Goal: Task Accomplishment & Management: Manage account settings

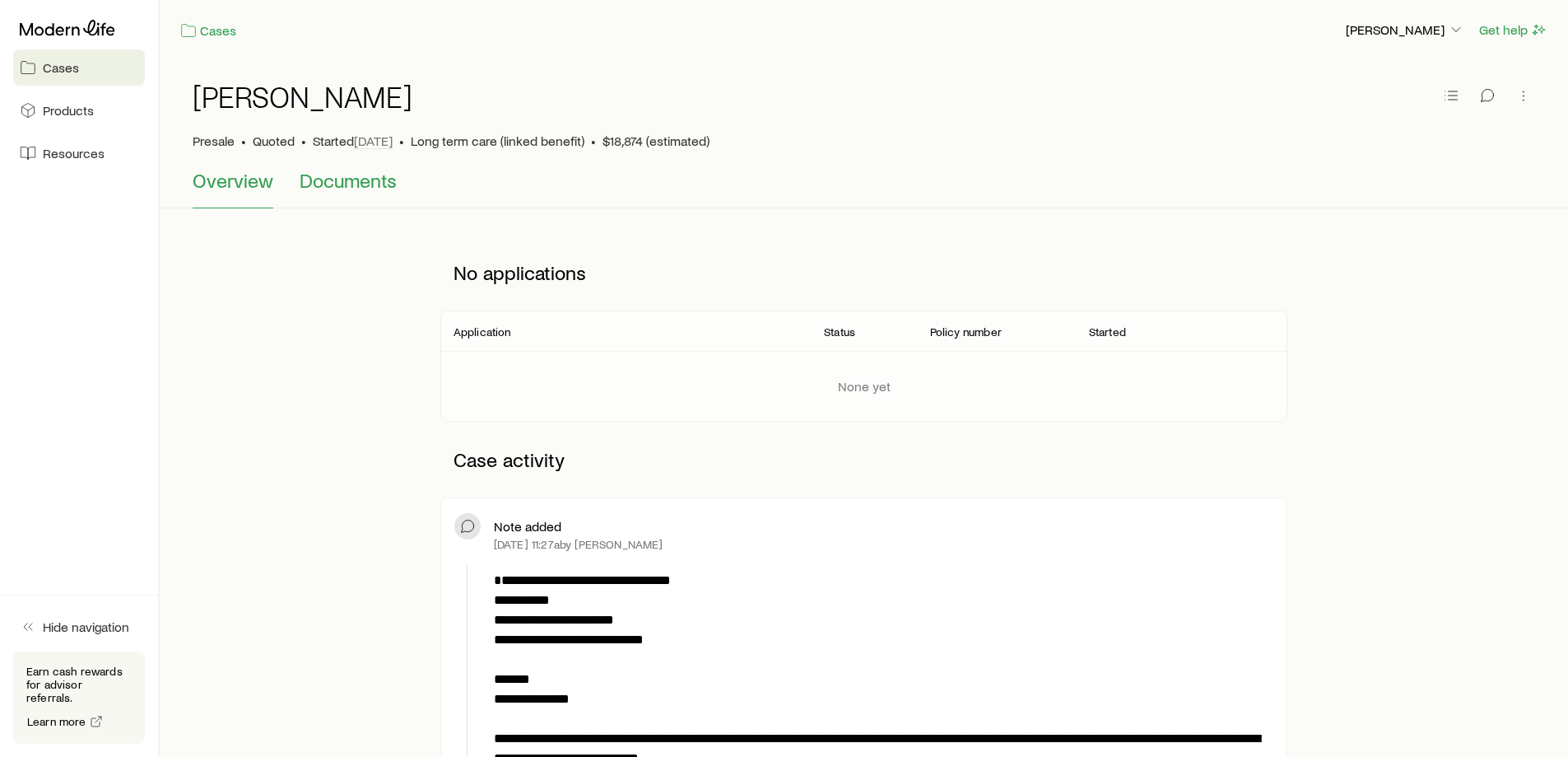
click at [377, 180] on span "Documents" at bounding box center [348, 180] width 97 height 23
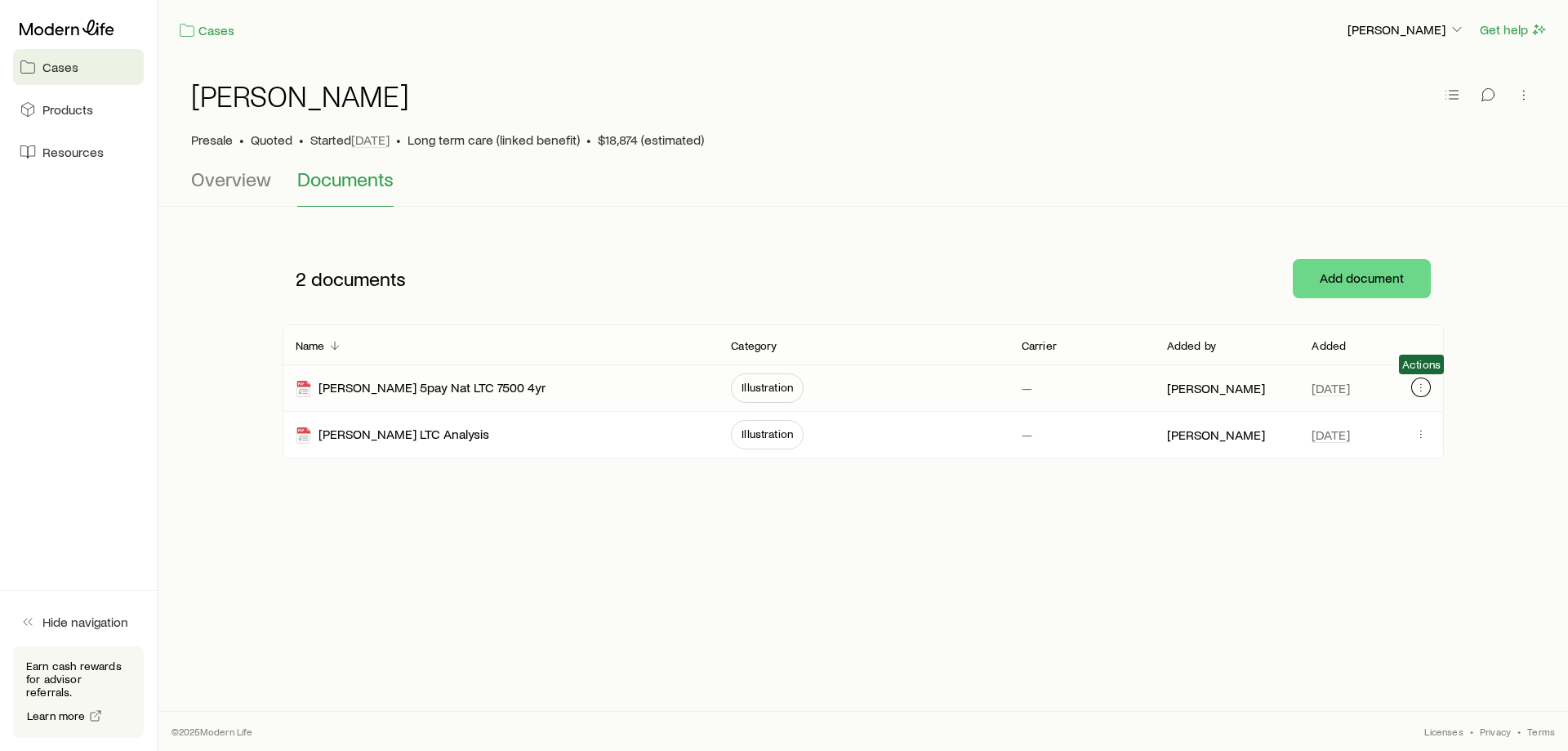
click at [1424, 386] on icon "button" at bounding box center [1421, 387] width 13 height 13
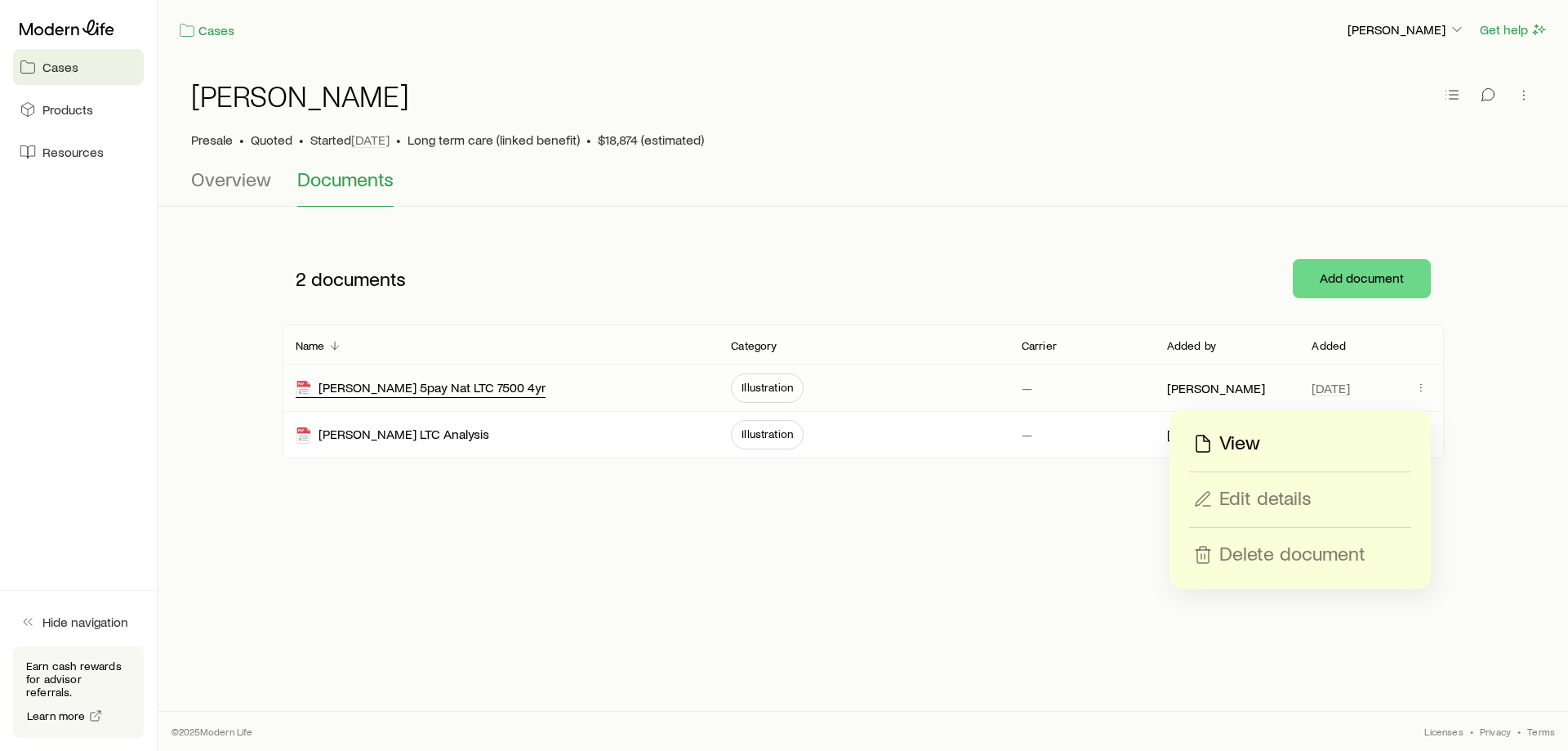
click at [395, 397] on div "[PERSON_NAME] 5pay Nat LTC 7500 4yr" at bounding box center [421, 388] width 250 height 18
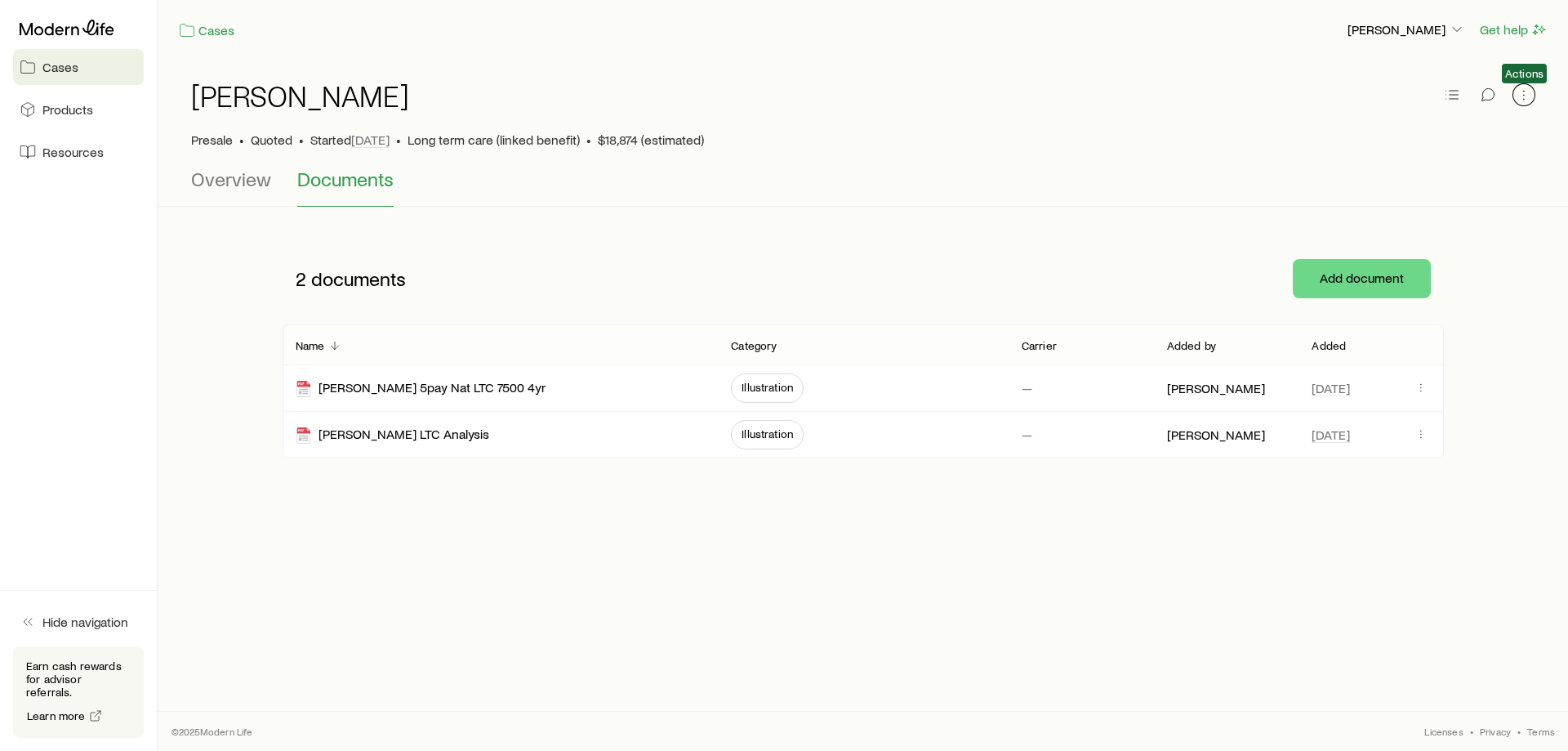
click at [1524, 101] on icon "button" at bounding box center [1524, 95] width 17 height 17
click at [1352, 87] on div "[PERSON_NAME]" at bounding box center [863, 105] width 1344 height 52
click at [1447, 97] on icon "button" at bounding box center [1452, 95] width 17 height 17
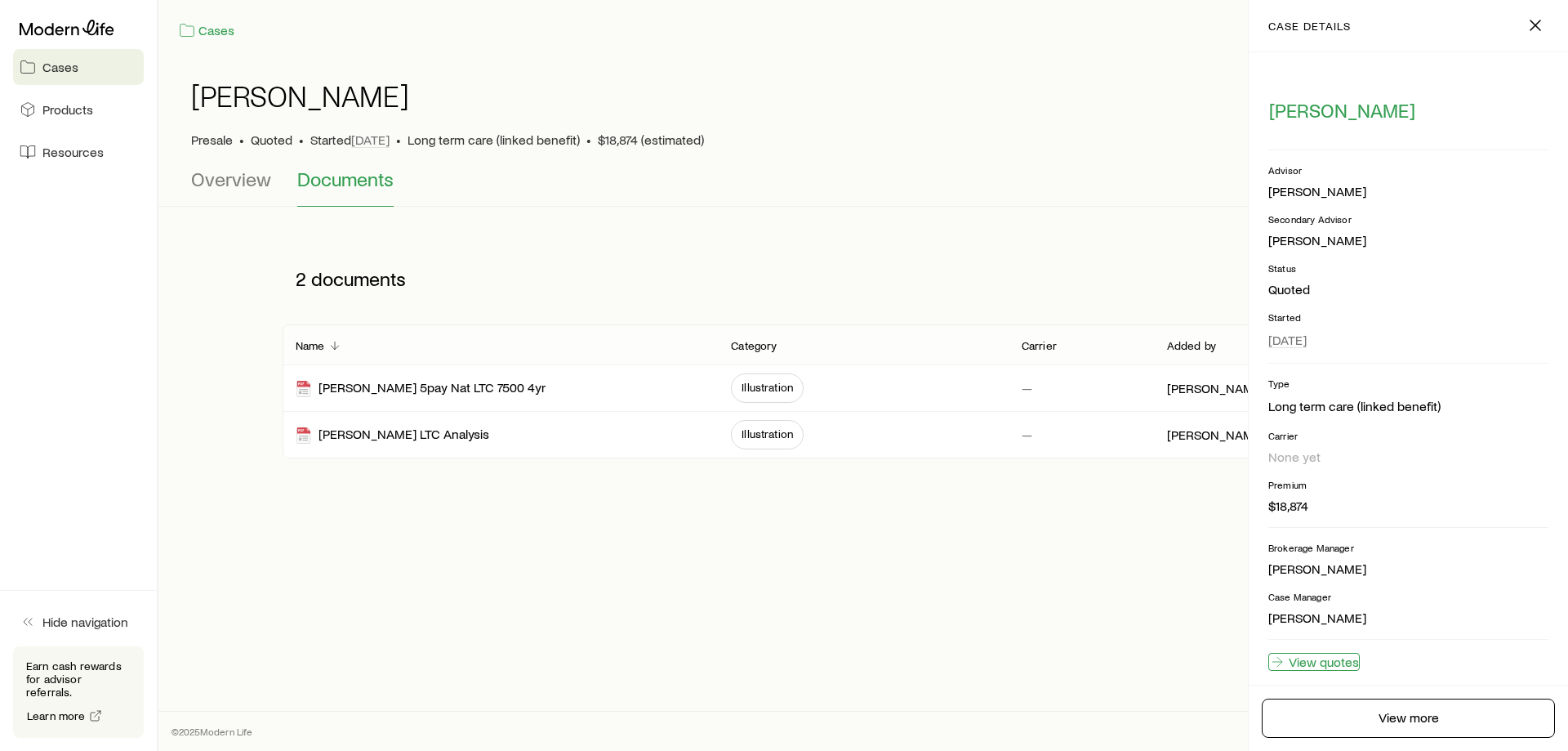
click at [1345, 664] on link "View quotes" at bounding box center [1313, 662] width 91 height 18
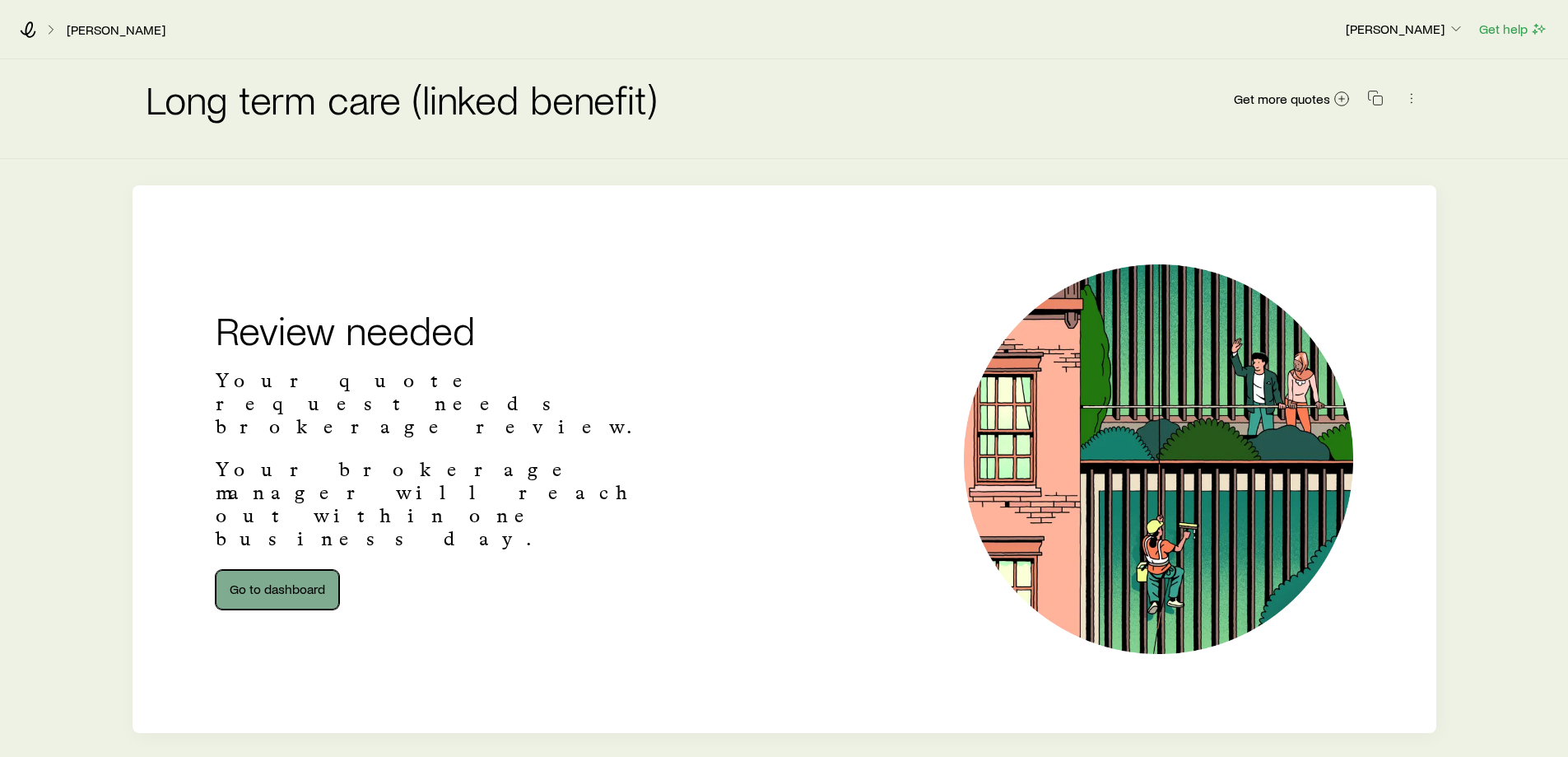
click at [303, 570] on link "Go to dashboard" at bounding box center [276, 589] width 123 height 40
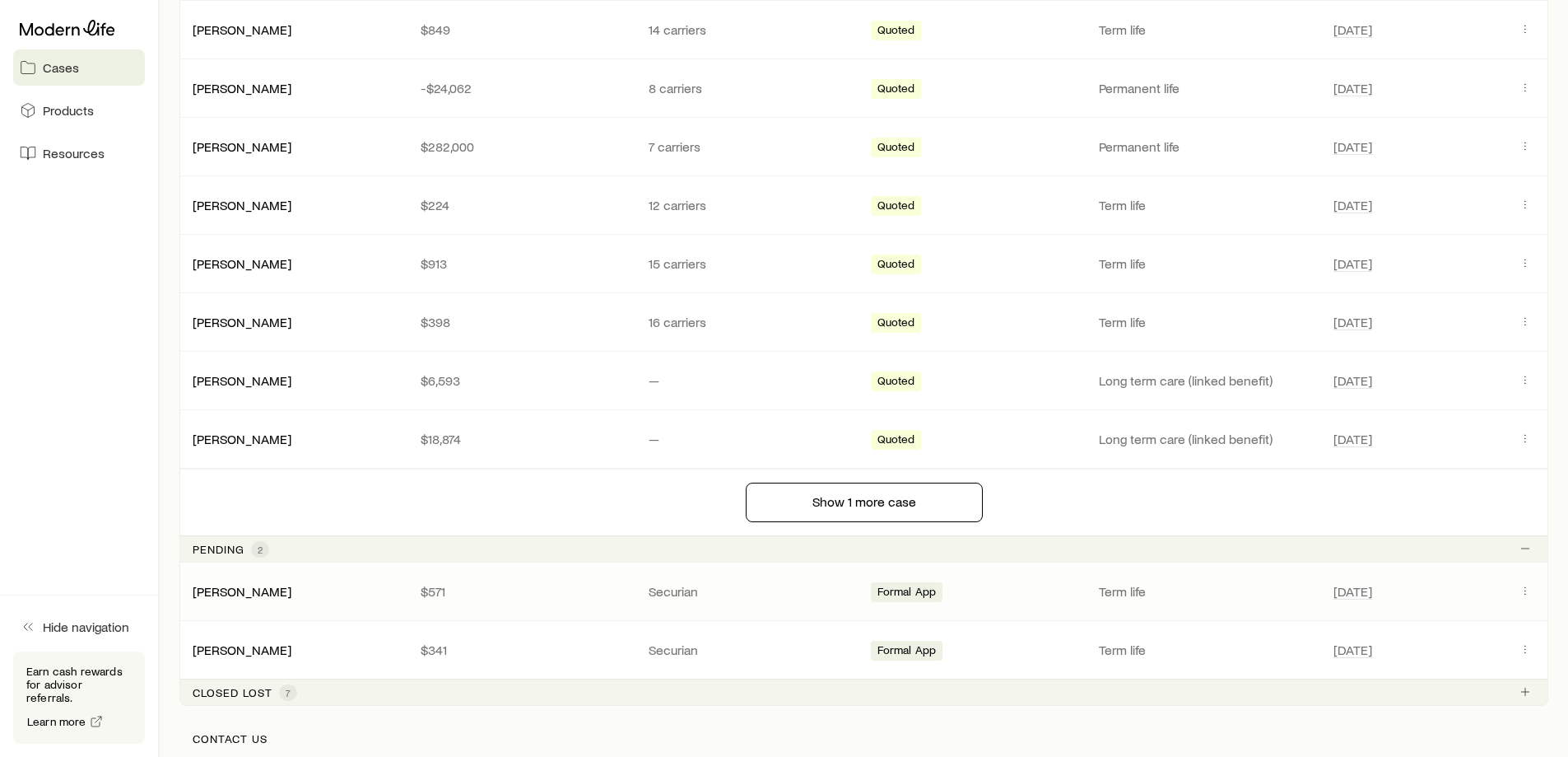
scroll to position [728, 0]
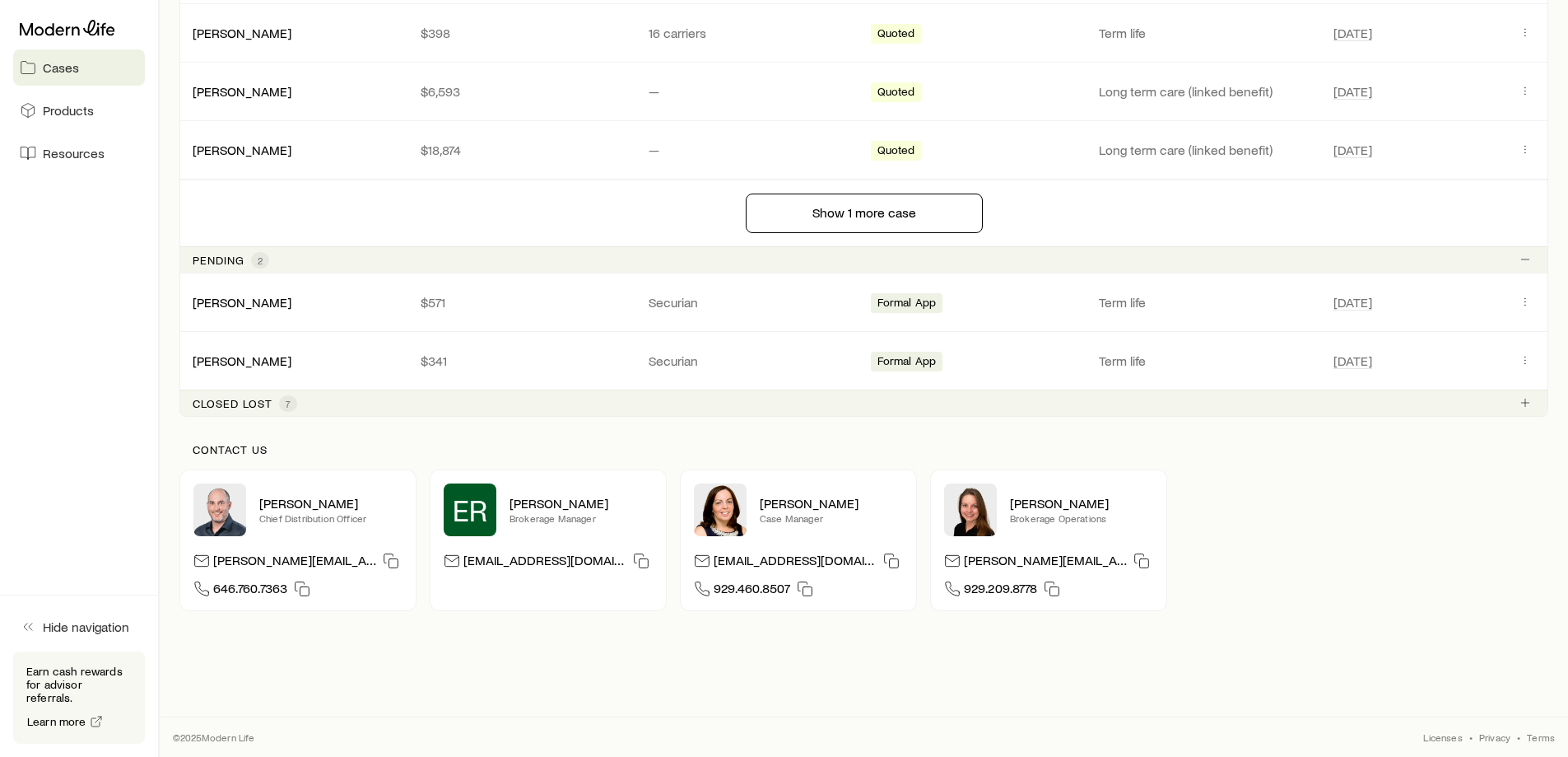
click at [702, 591] on icon at bounding box center [702, 589] width 17 height 17
click at [759, 591] on span "929.460.8507" at bounding box center [752, 591] width 77 height 22
click at [811, 591] on icon "button" at bounding box center [805, 589] width 17 height 17
click at [70, 150] on span "Resources" at bounding box center [73, 153] width 62 height 17
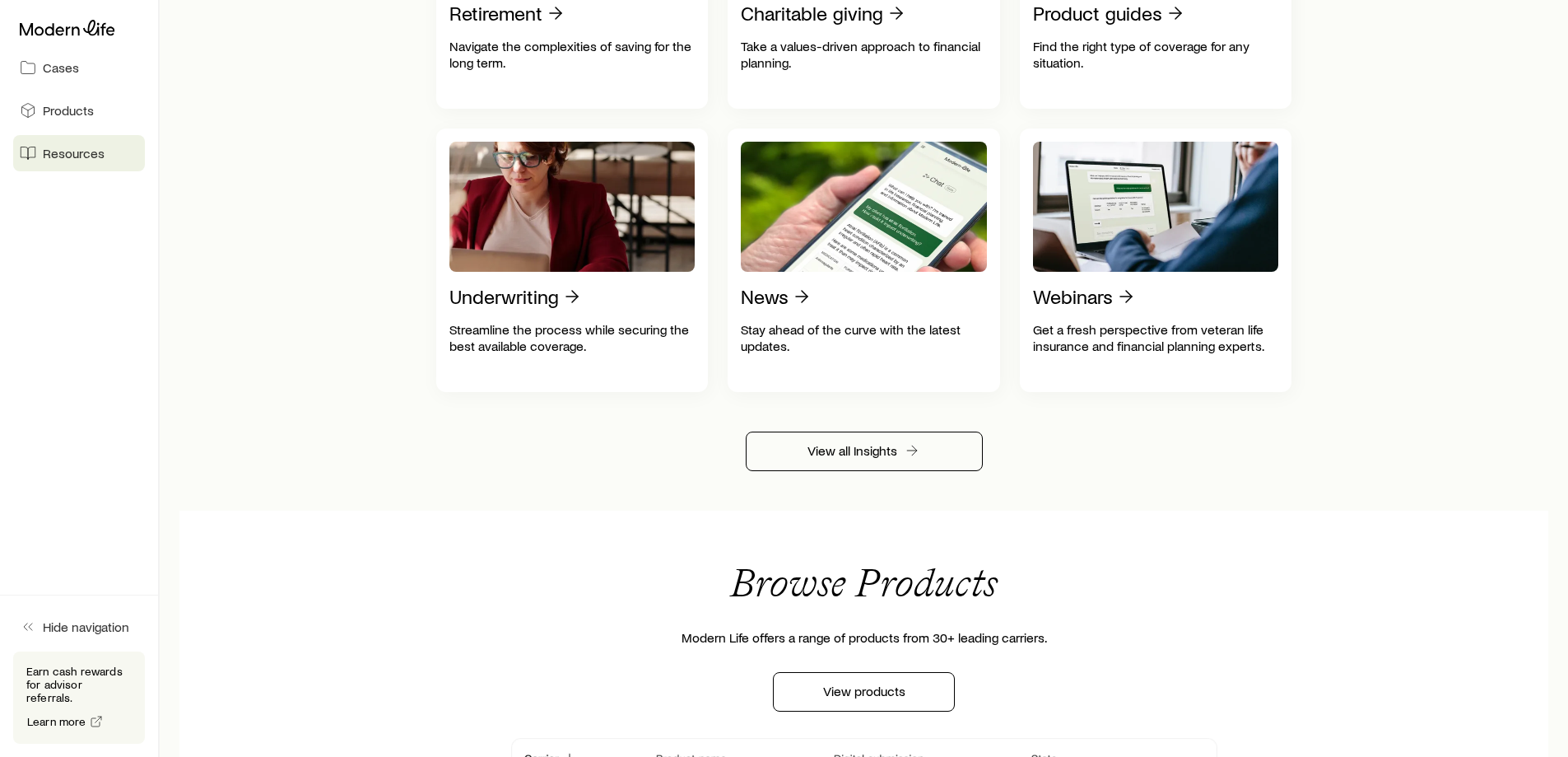
scroll to position [576, 0]
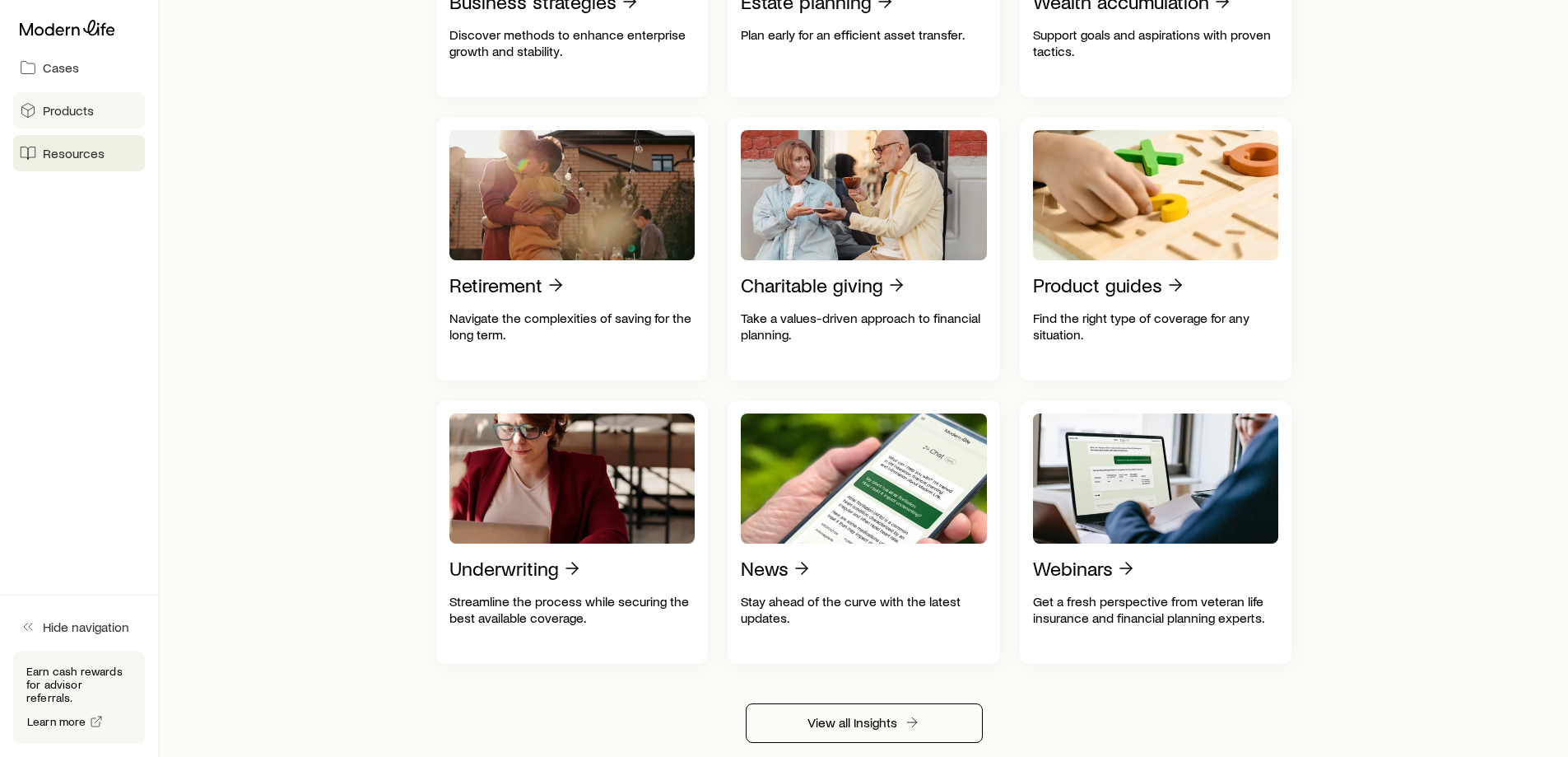
click at [91, 116] on span "Products" at bounding box center [68, 110] width 51 height 17
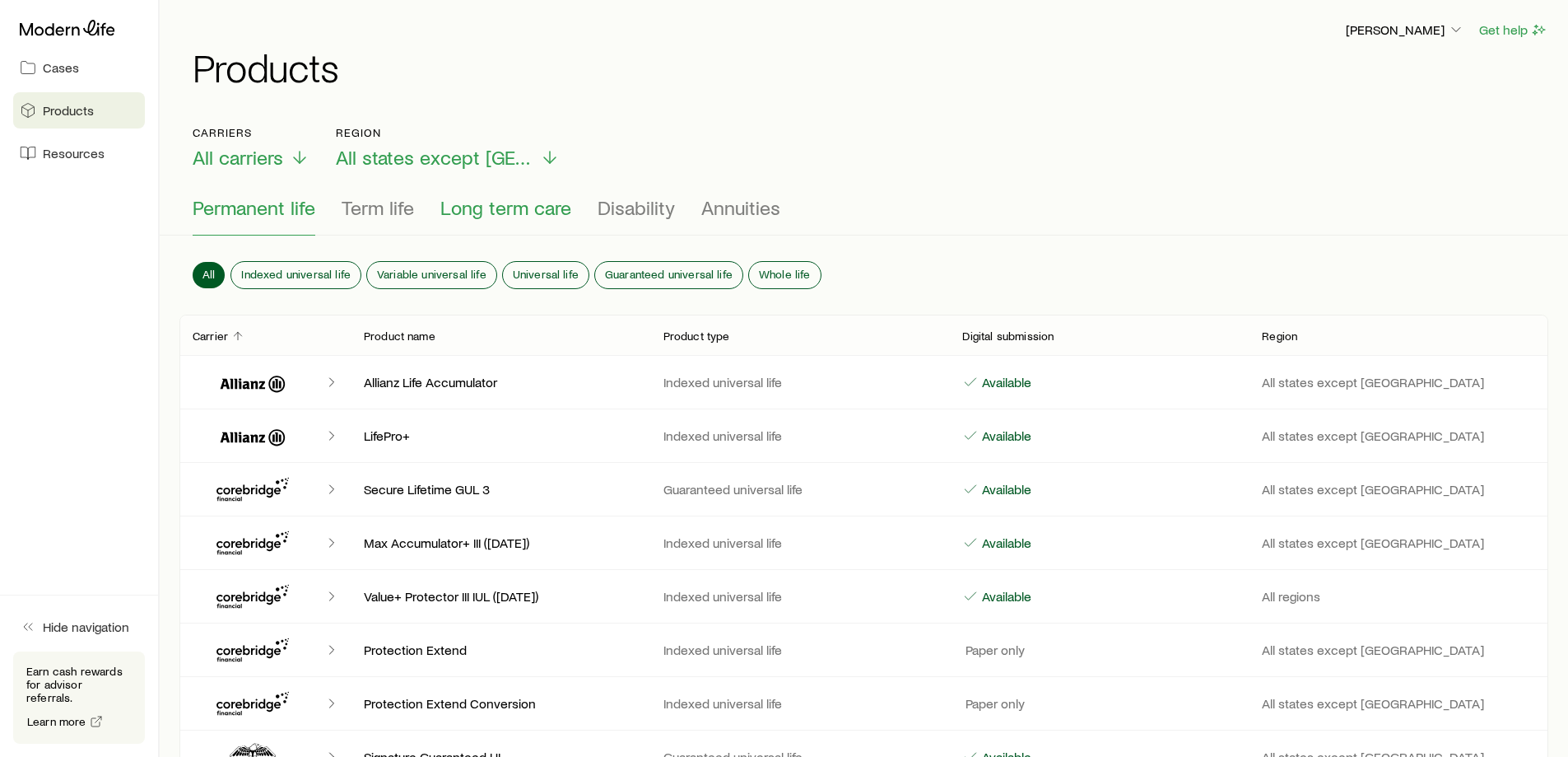
click at [476, 203] on span "Long term care" at bounding box center [506, 207] width 131 height 23
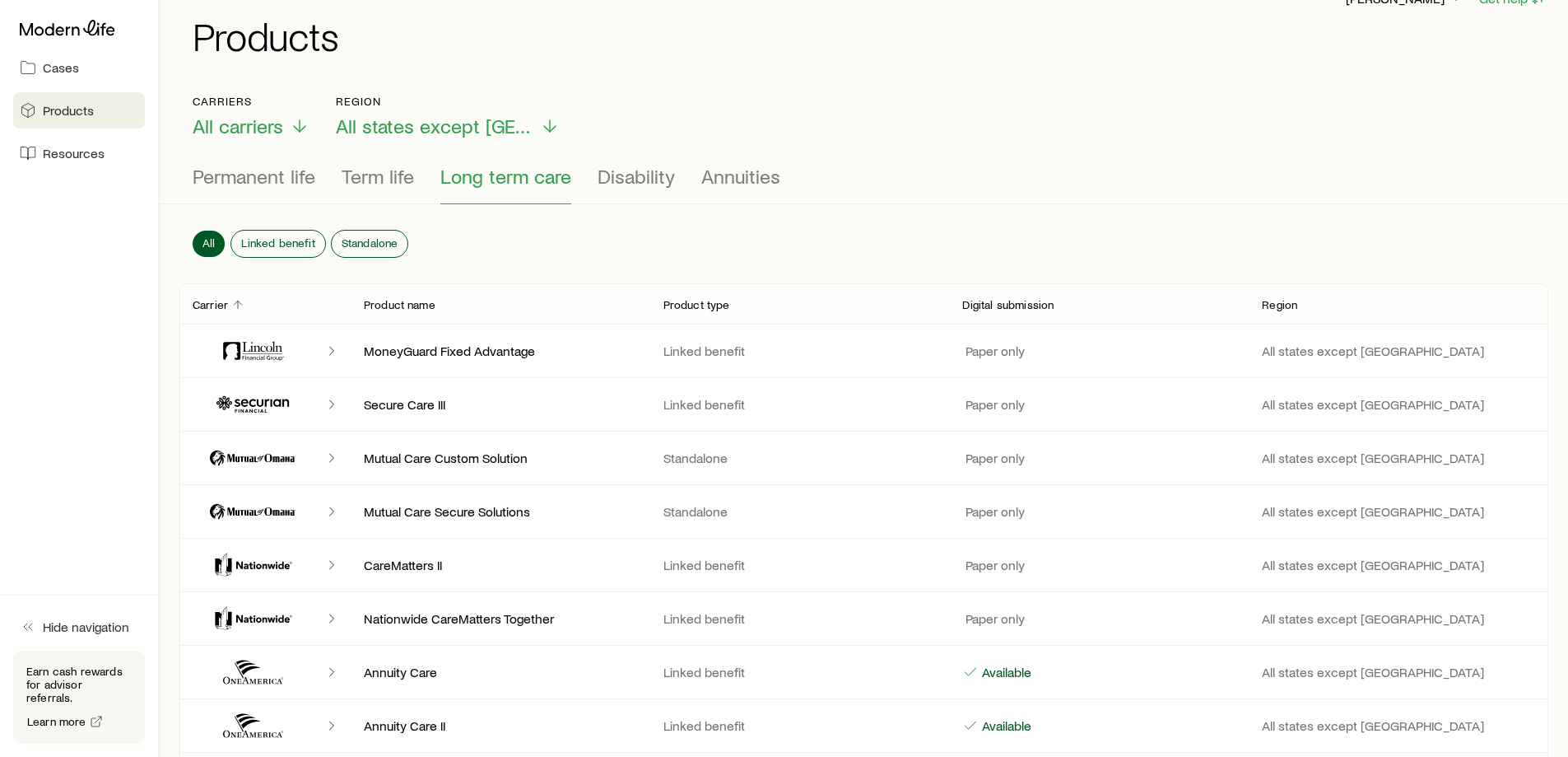
scroll to position [83, 0]
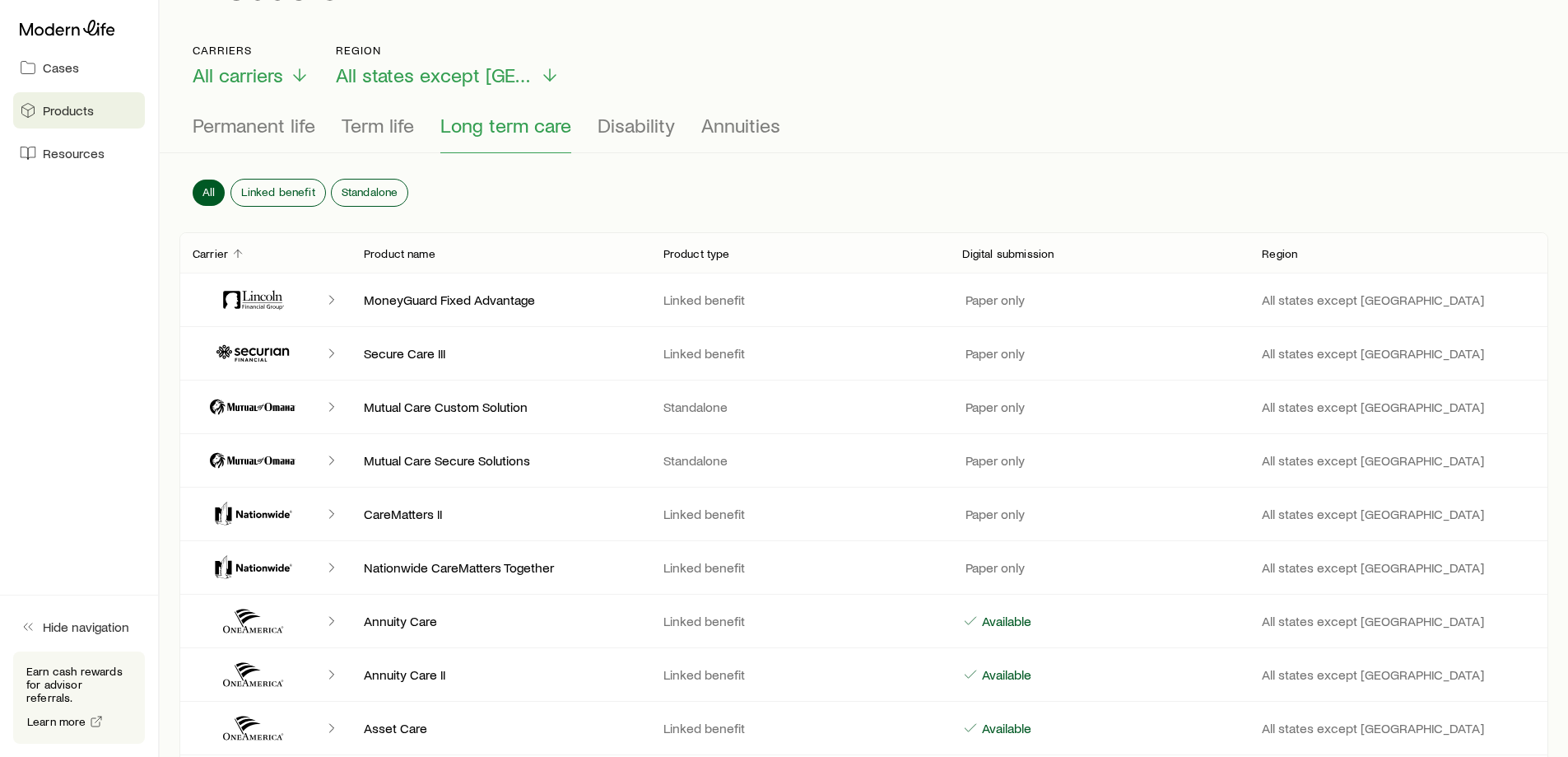
click at [326, 509] on icon "Client cases" at bounding box center [332, 514] width 17 height 17
click at [331, 514] on icon "Client cases" at bounding box center [332, 514] width 17 height 17
click at [251, 515] on icon "Client cases" at bounding box center [264, 514] width 56 height 7
click at [713, 510] on p "Linked benefit" at bounding box center [800, 514] width 274 height 17
click at [987, 517] on p "Paper only" at bounding box center [993, 514] width 62 height 17
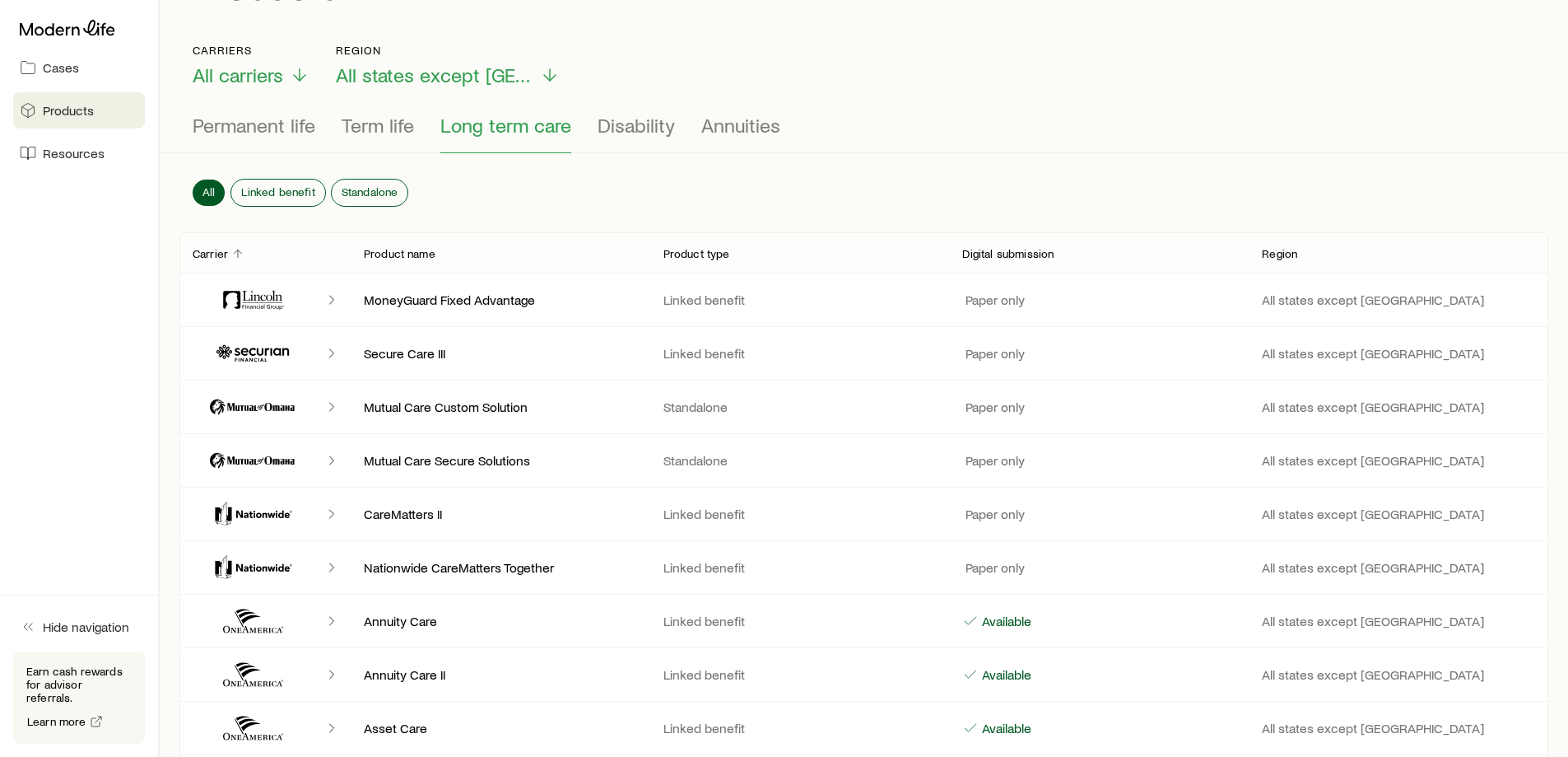
click at [1281, 514] on p "All states except [GEOGRAPHIC_DATA]" at bounding box center [1398, 514] width 274 height 17
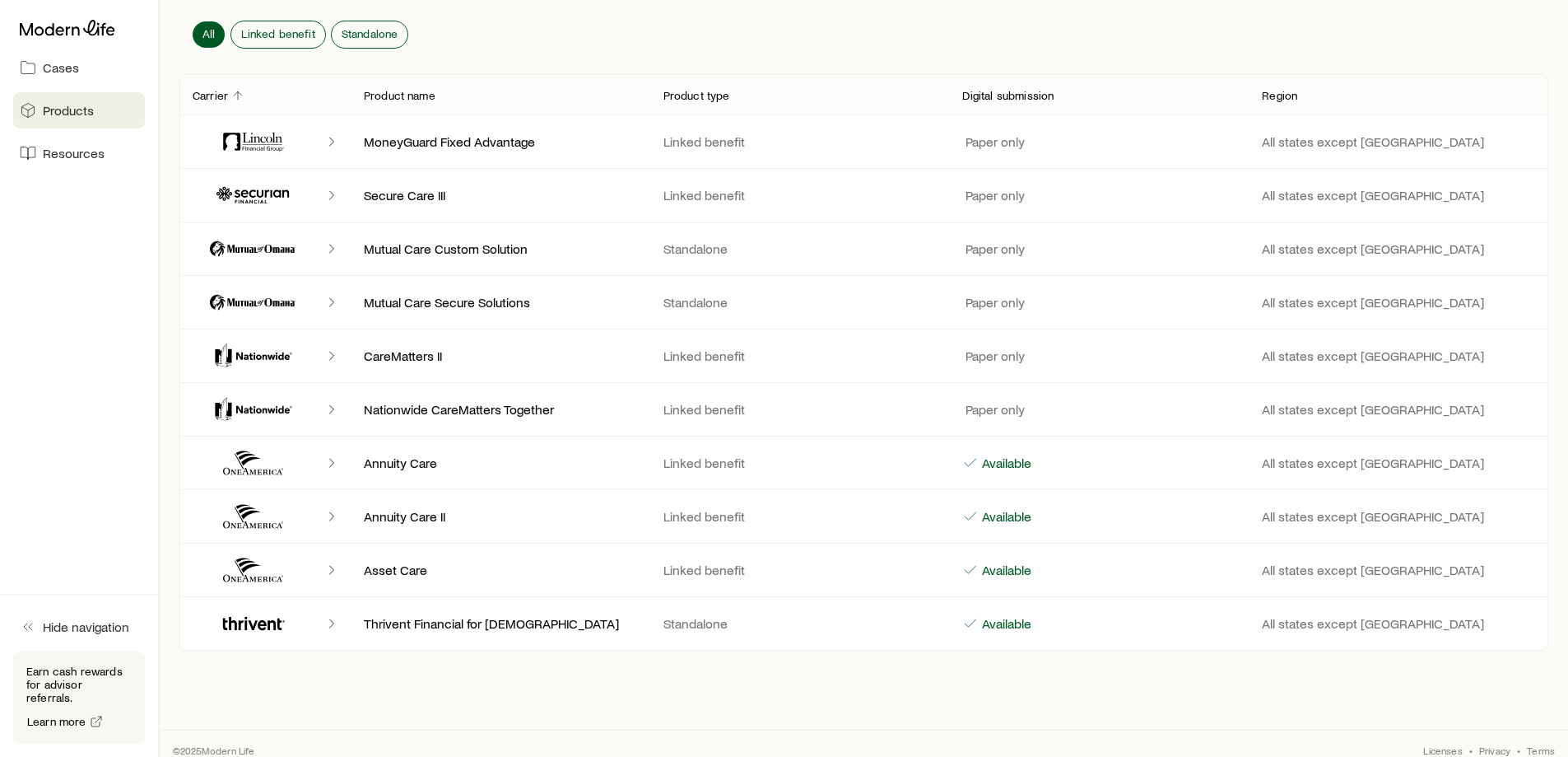
scroll to position [247, 0]
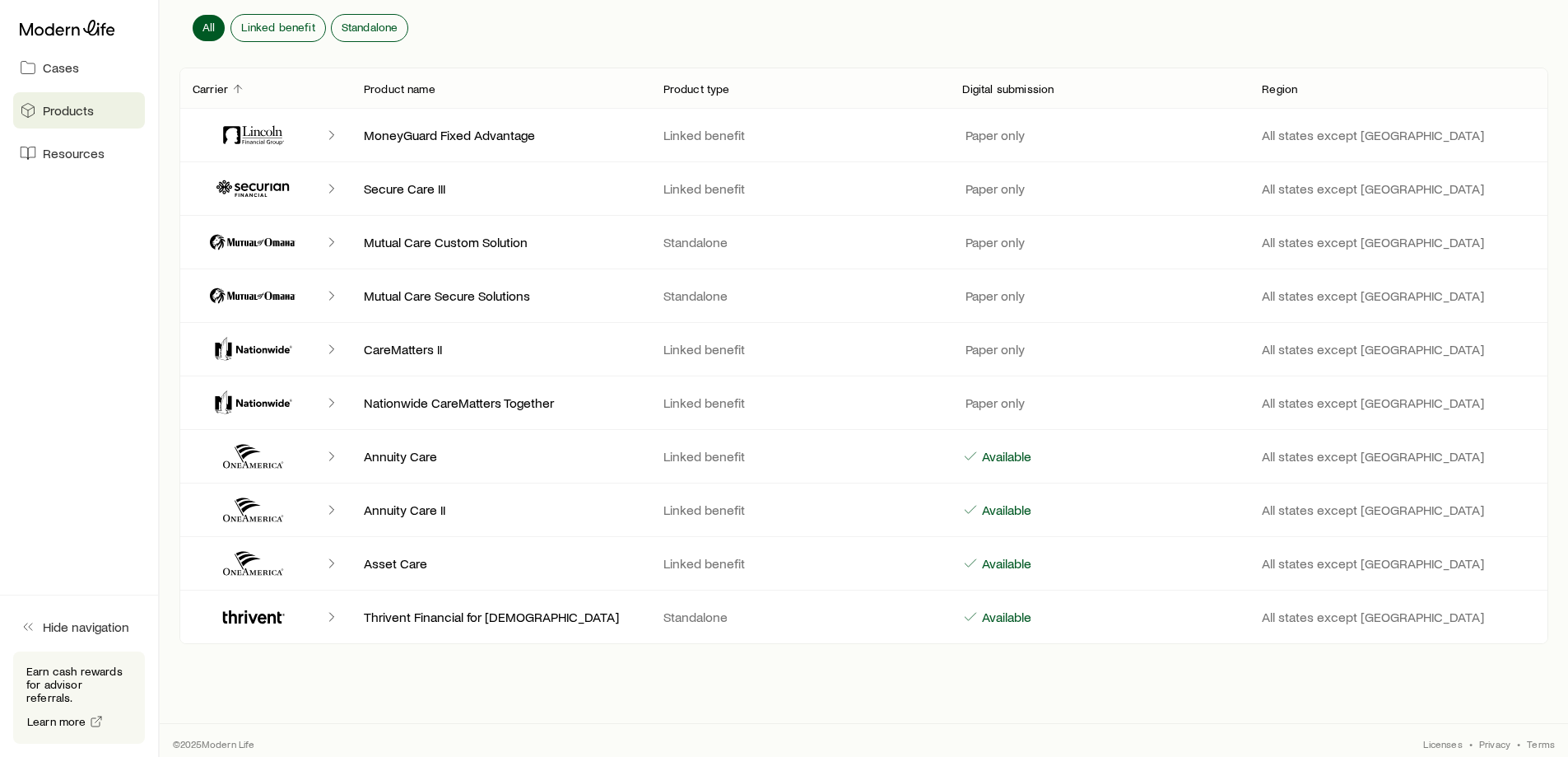
click at [473, 354] on p "CareMatters II" at bounding box center [500, 349] width 274 height 17
click at [398, 353] on p "CareMatters II" at bounding box center [500, 349] width 274 height 17
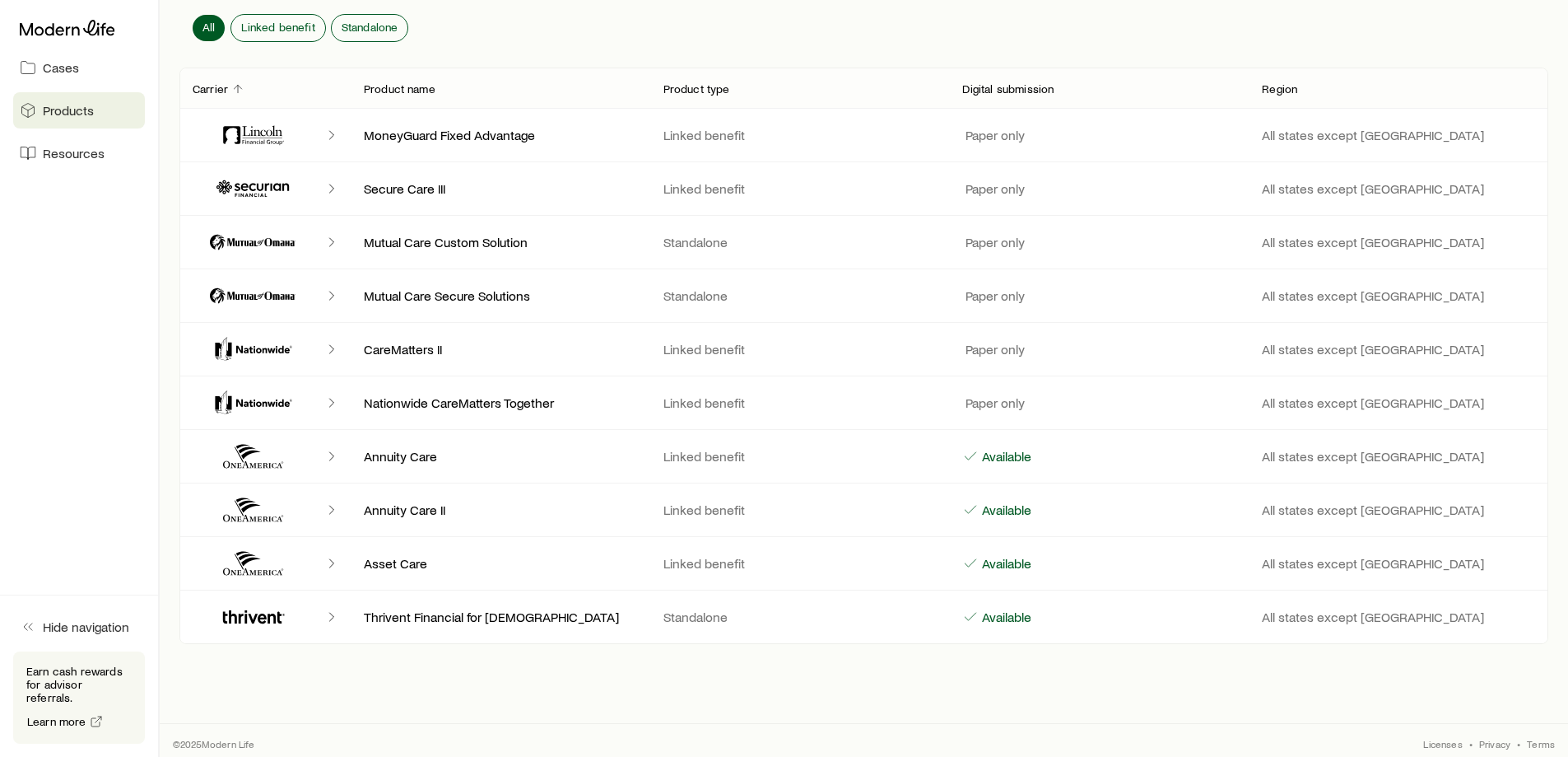
click at [281, 349] on icon "Client cases" at bounding box center [264, 350] width 56 height 7
click at [332, 351] on polyline "Client cases" at bounding box center [331, 349] width 4 height 8
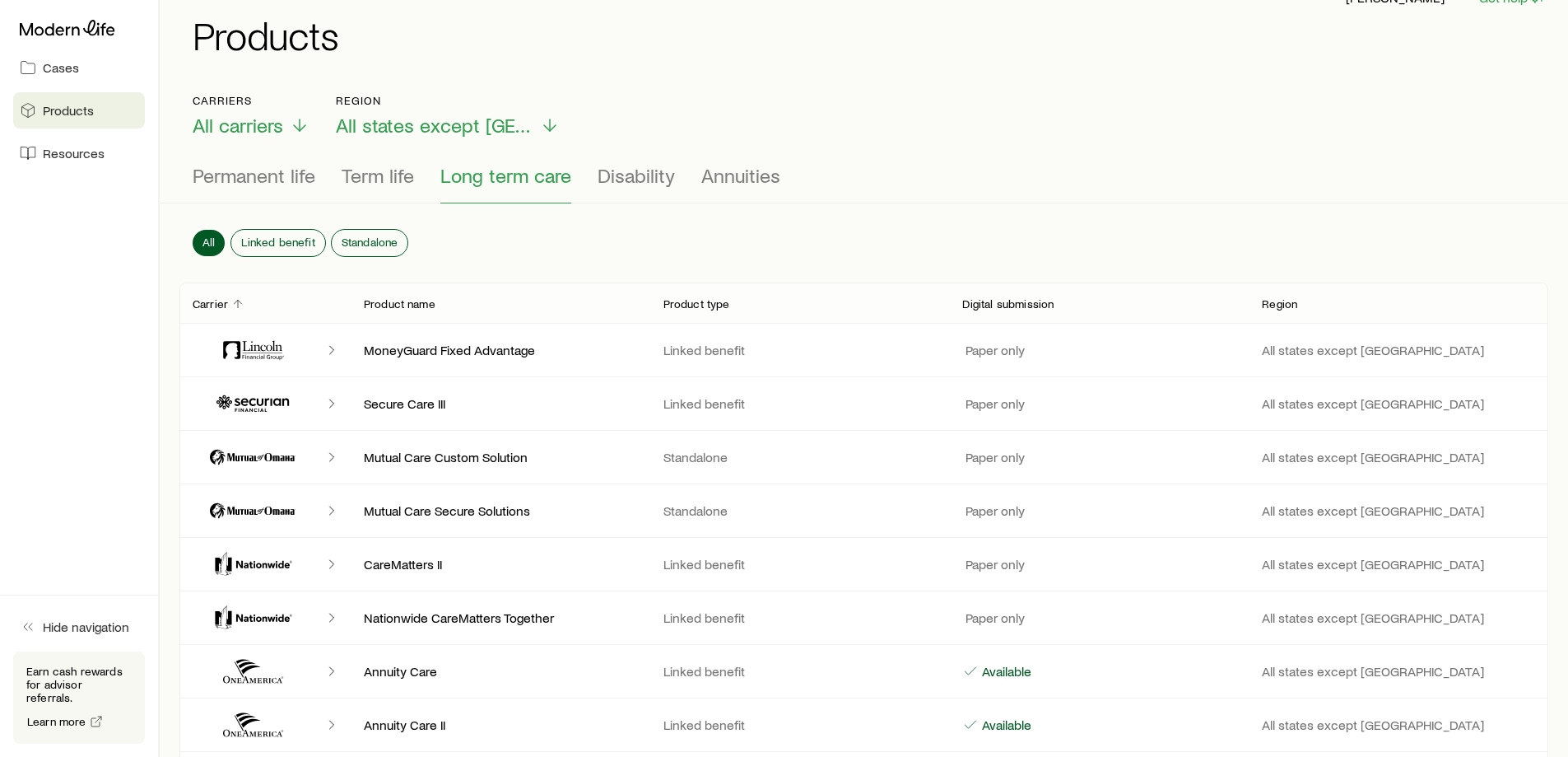
scroll to position [0, 0]
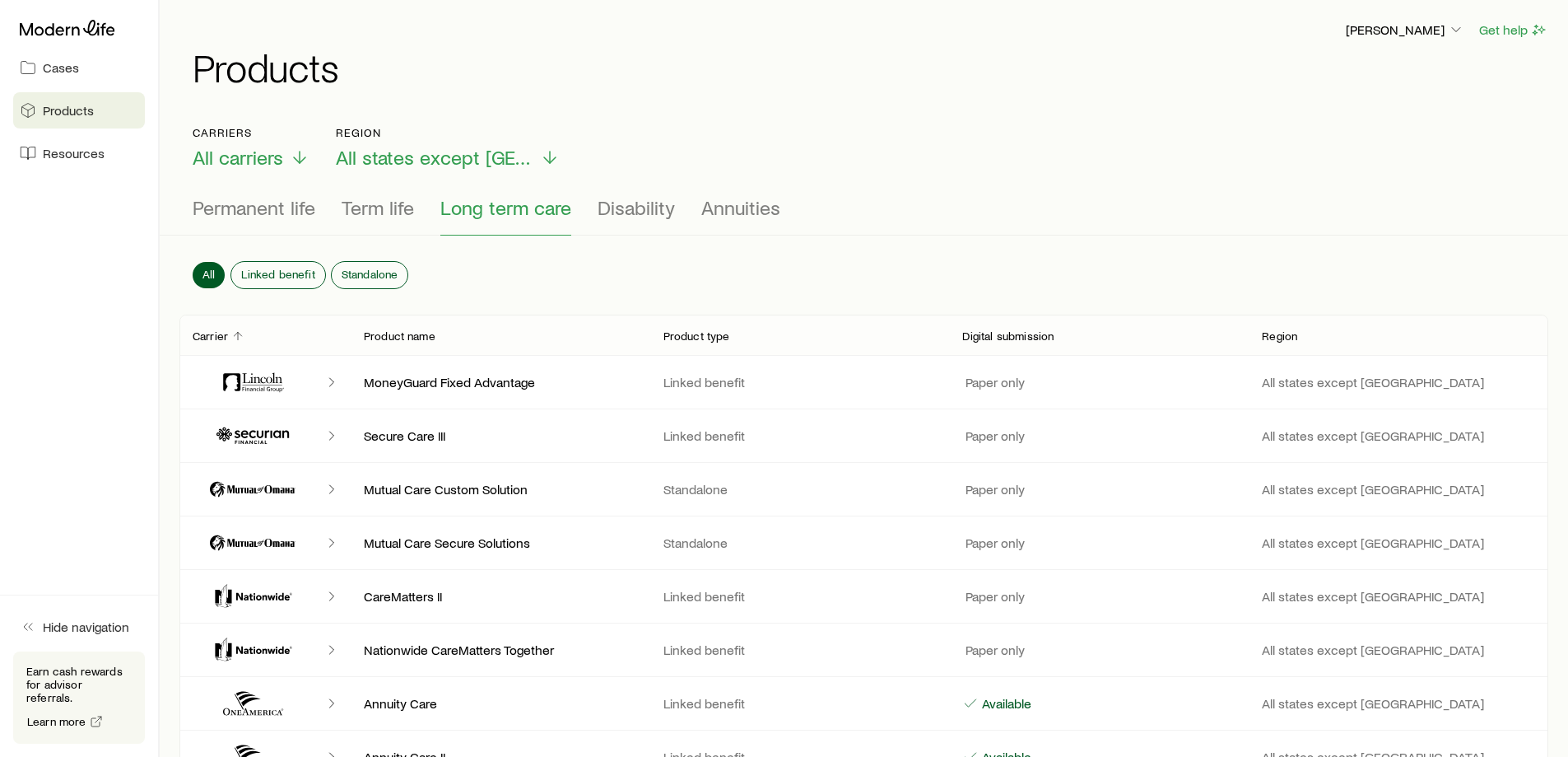
click at [999, 598] on p "Paper only" at bounding box center [993, 597] width 62 height 17
click at [712, 594] on p "Linked benefit" at bounding box center [800, 597] width 274 height 17
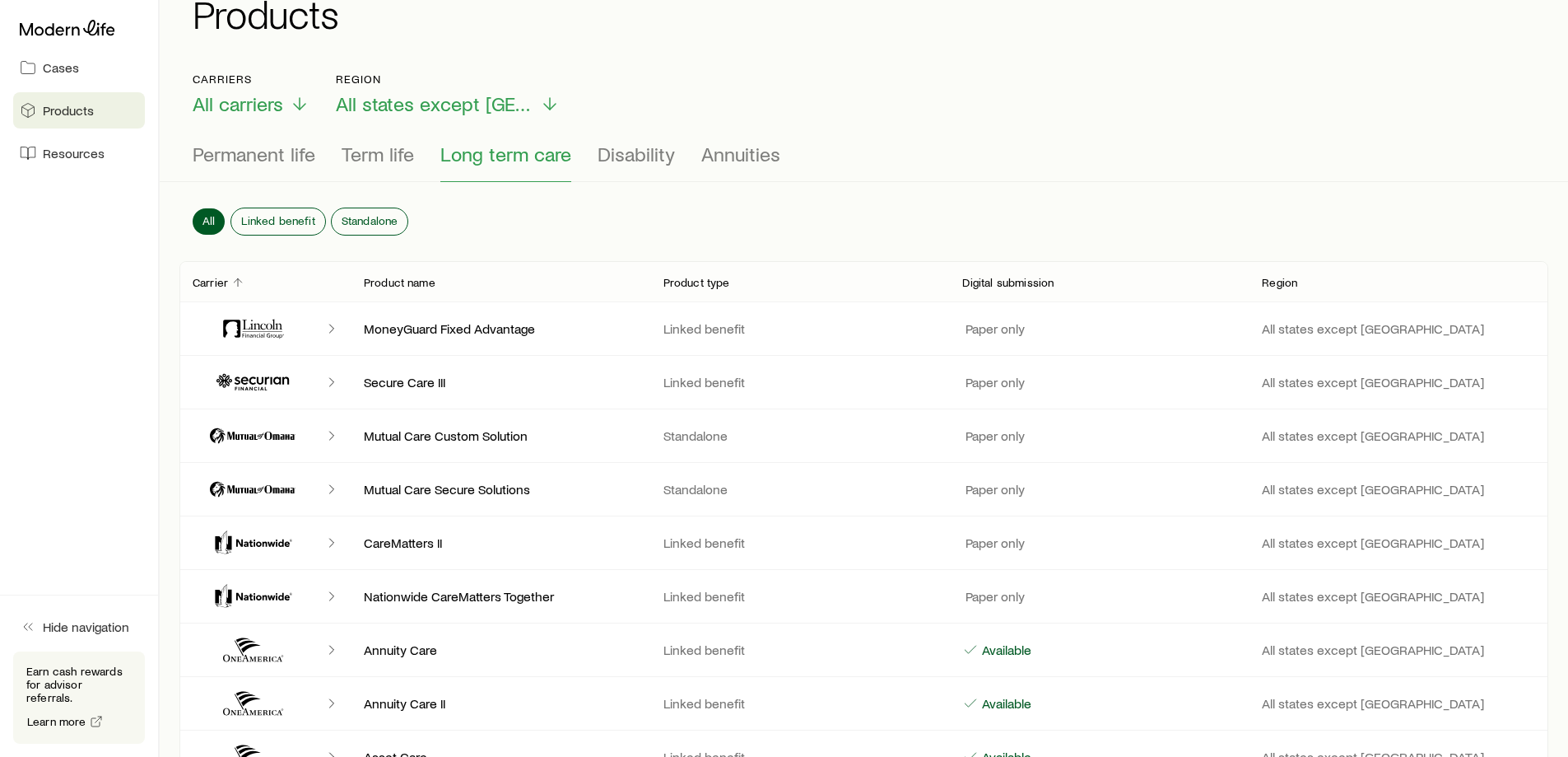
scroll to position [83, 0]
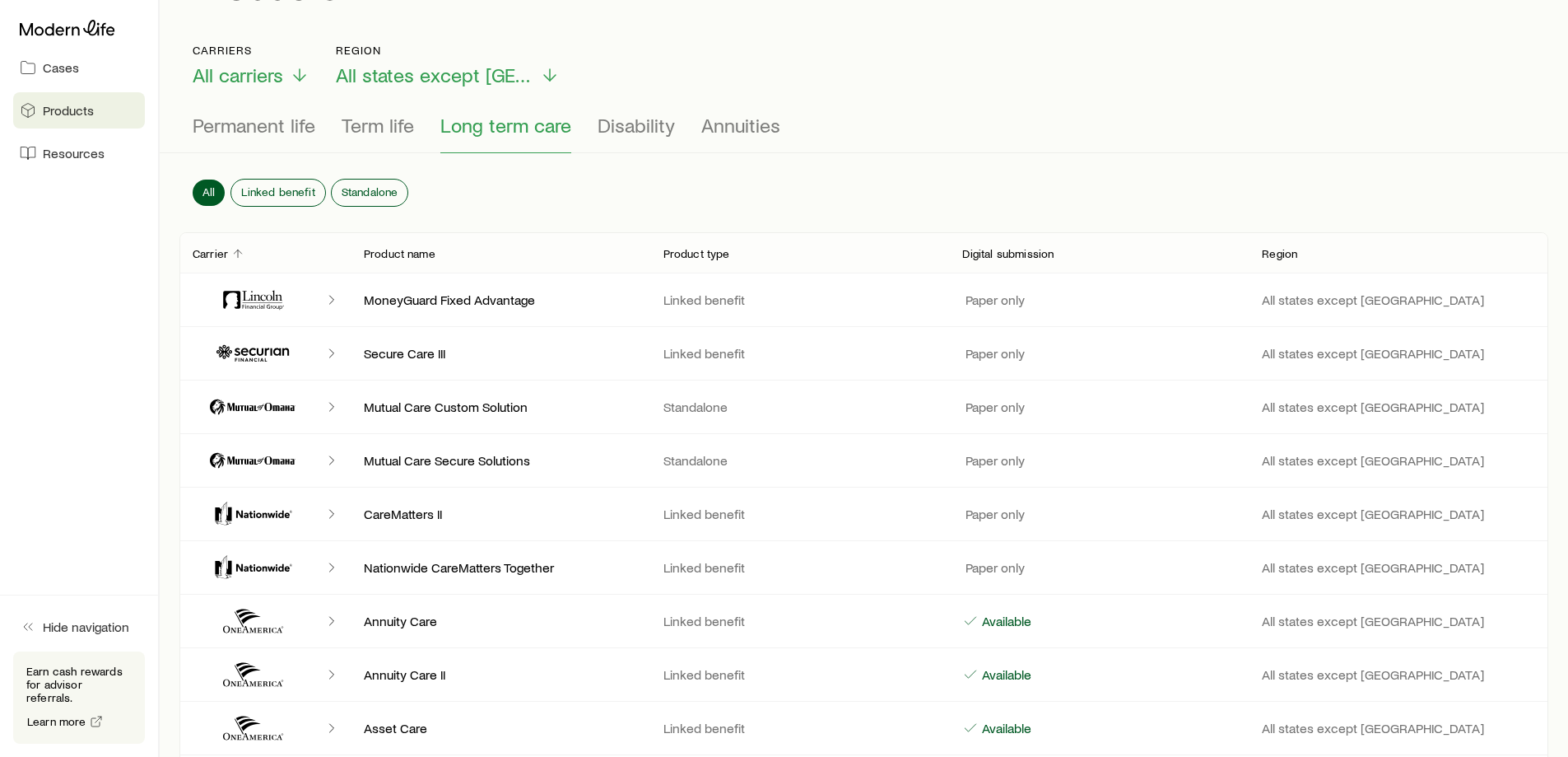
click at [612, 519] on p "CareMatters II" at bounding box center [500, 514] width 274 height 17
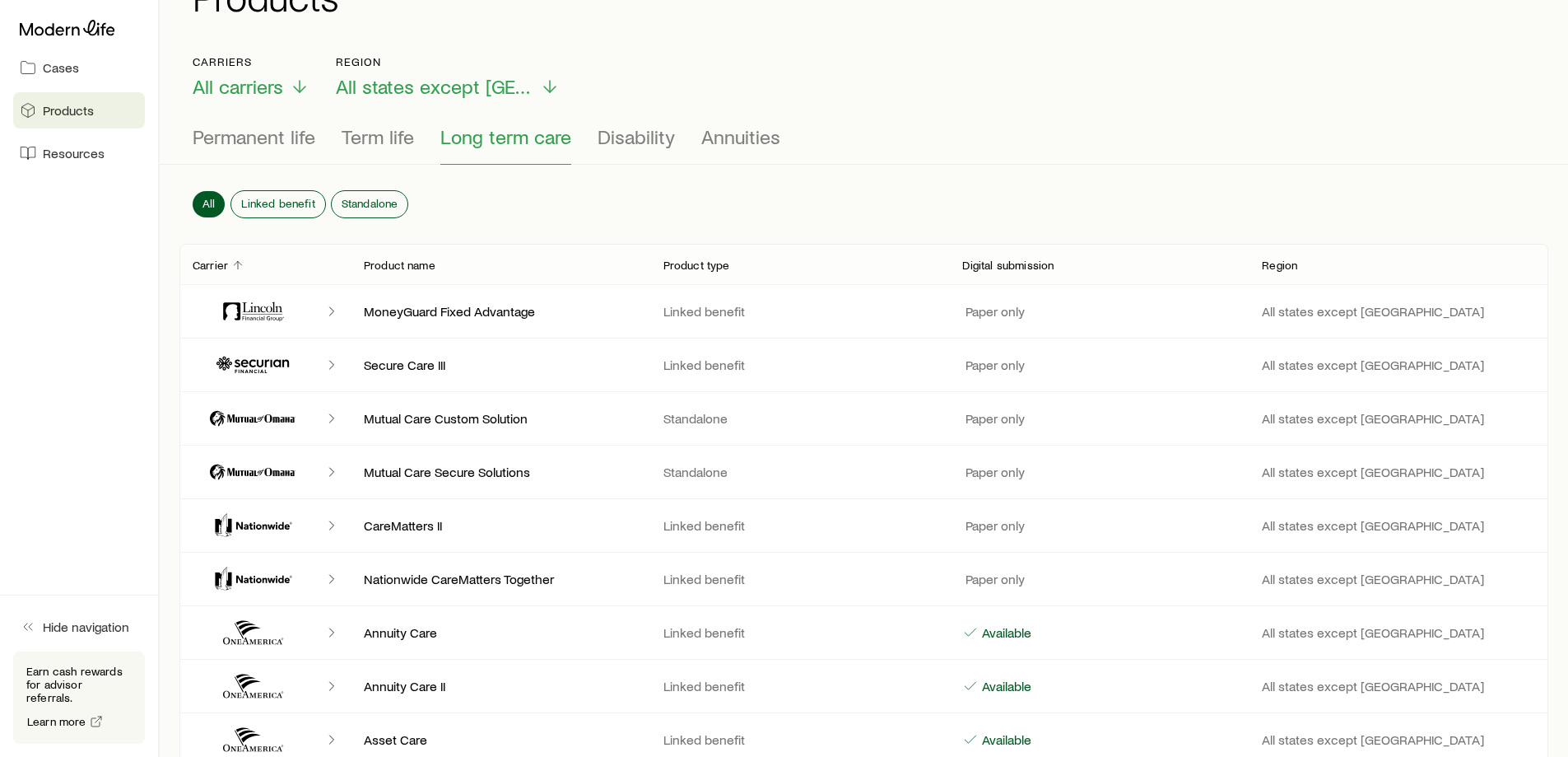
scroll to position [0, 0]
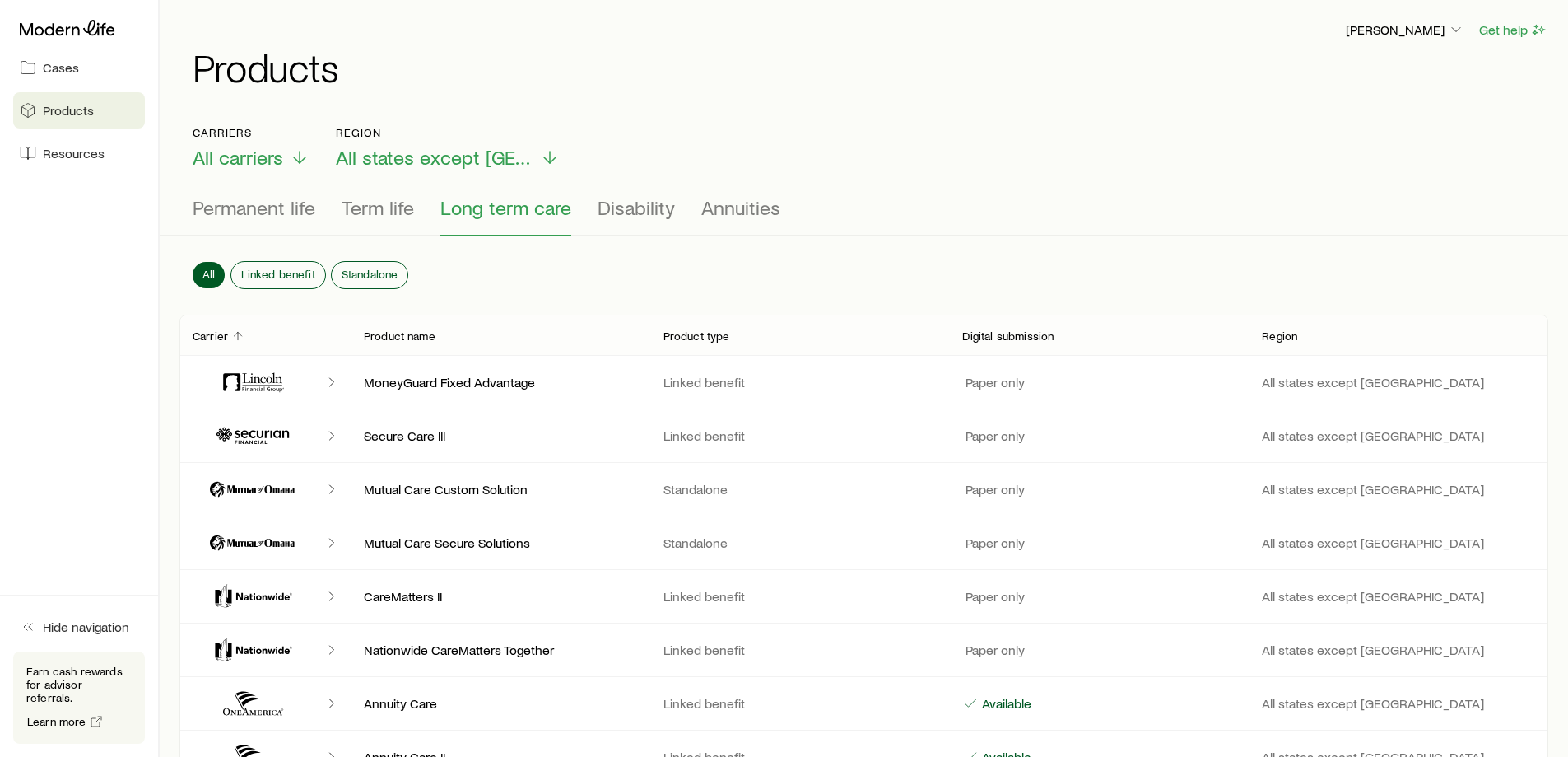
click at [84, 160] on span "Resources" at bounding box center [73, 153] width 62 height 17
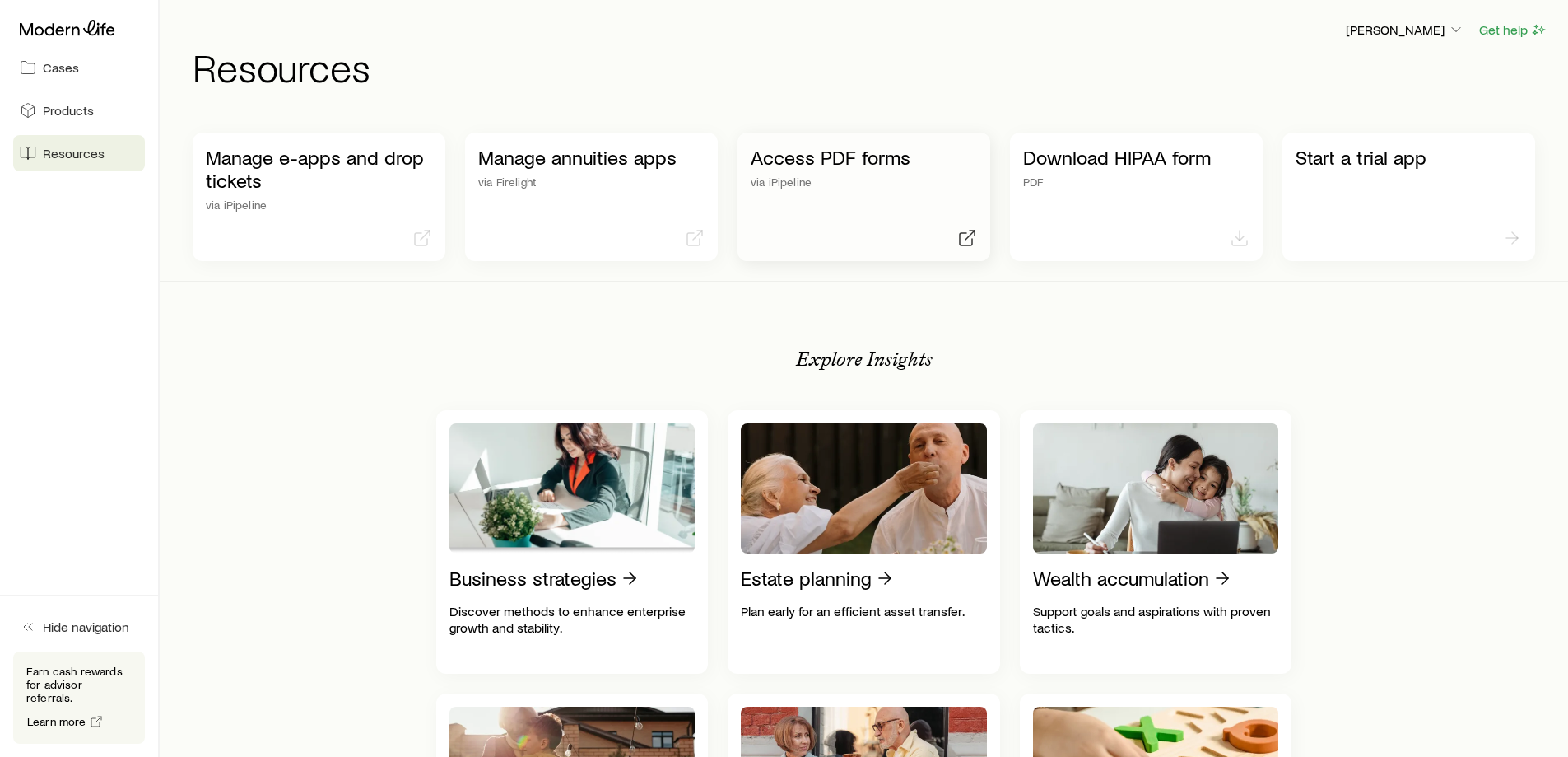
click at [831, 164] on p "Access PDF forms" at bounding box center [864, 157] width 226 height 23
click at [71, 77] on link "Cases" at bounding box center [79, 67] width 132 height 36
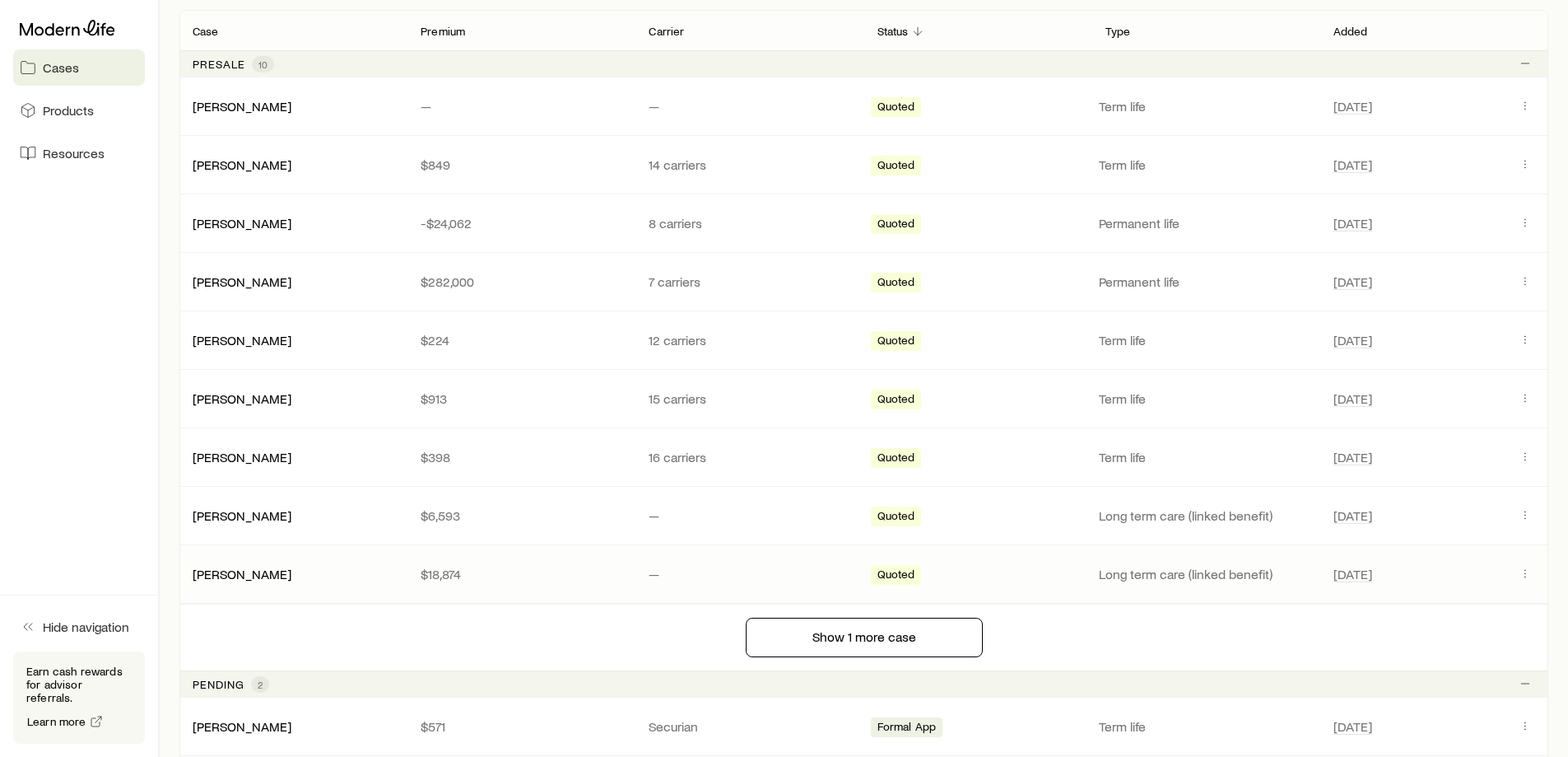
scroll to position [412, 0]
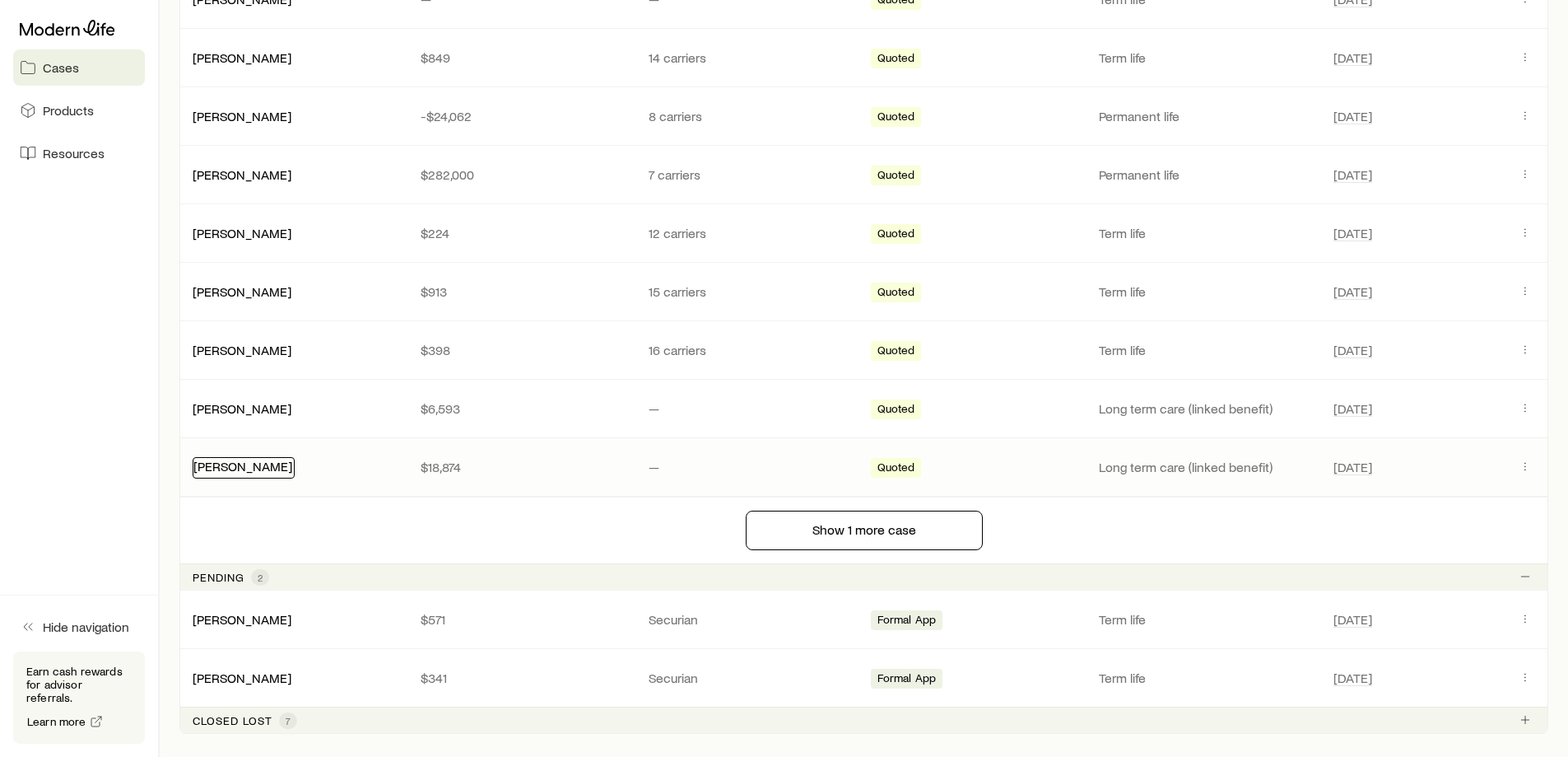
click at [231, 471] on link "[PERSON_NAME]" at bounding box center [243, 465] width 98 height 16
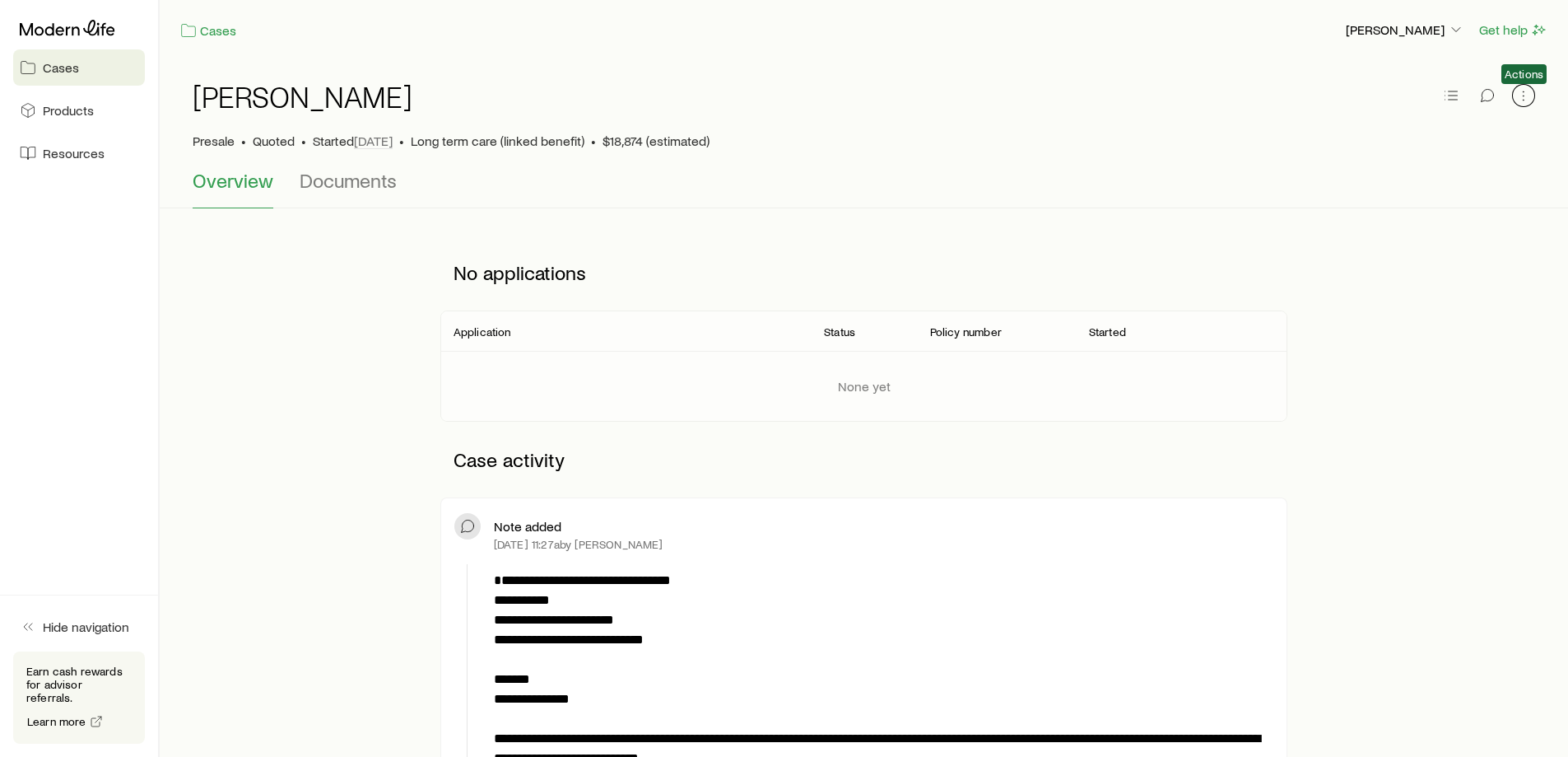
click at [1532, 98] on button "button" at bounding box center [1523, 96] width 23 height 23
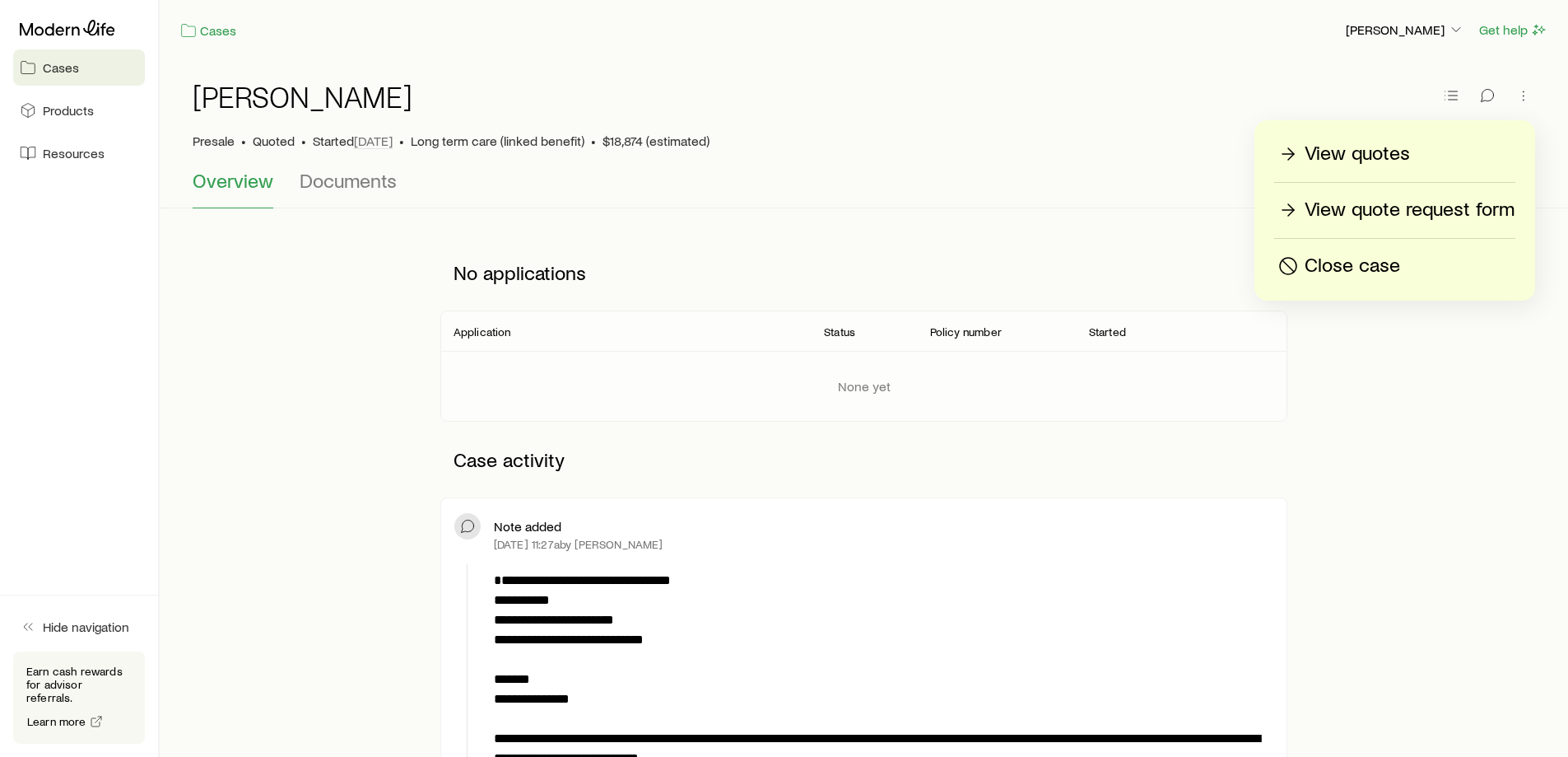
click at [1169, 129] on div "[PERSON_NAME]" at bounding box center [864, 106] width 1343 height 53
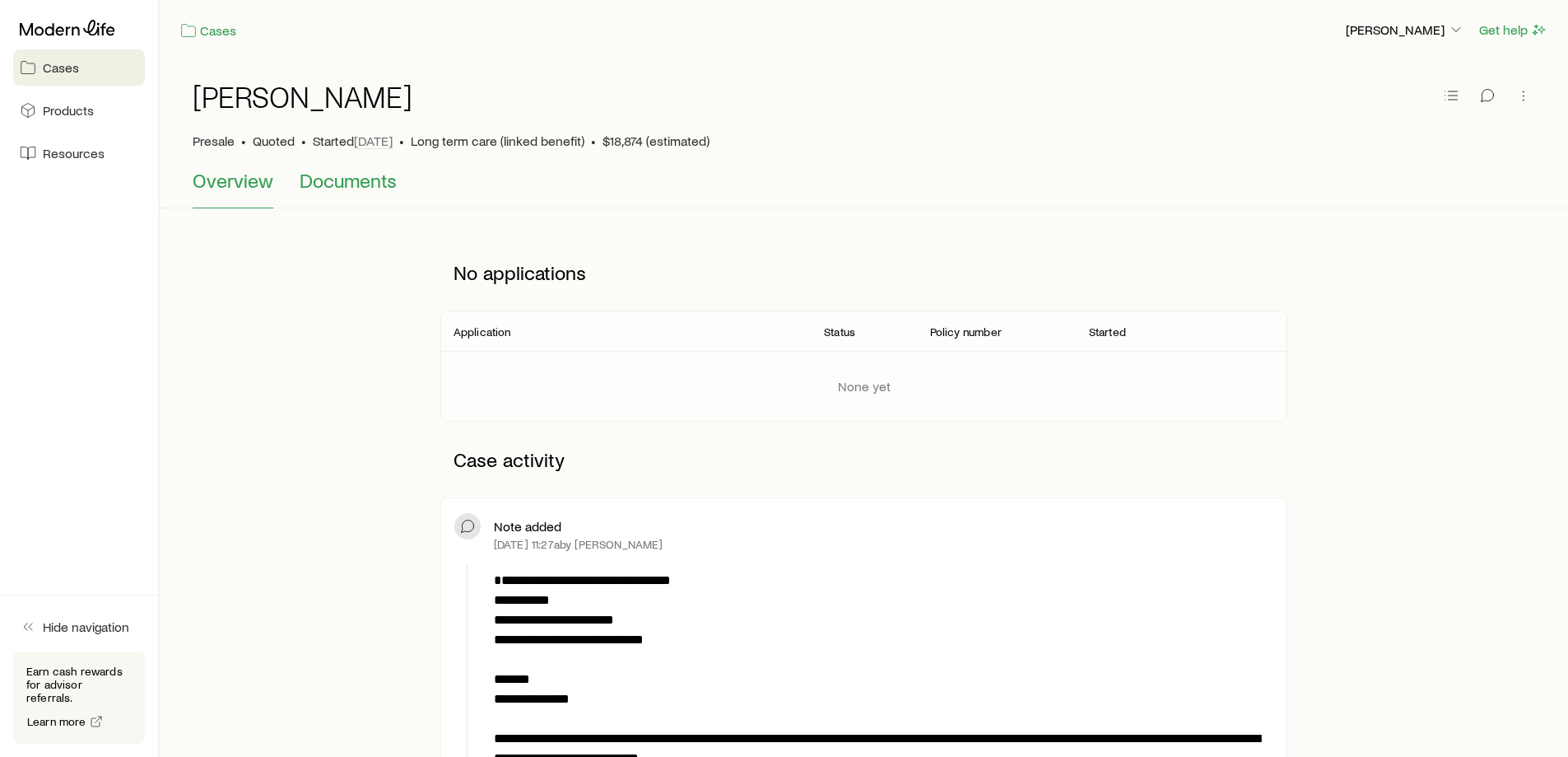
click at [351, 182] on span "Documents" at bounding box center [348, 180] width 97 height 23
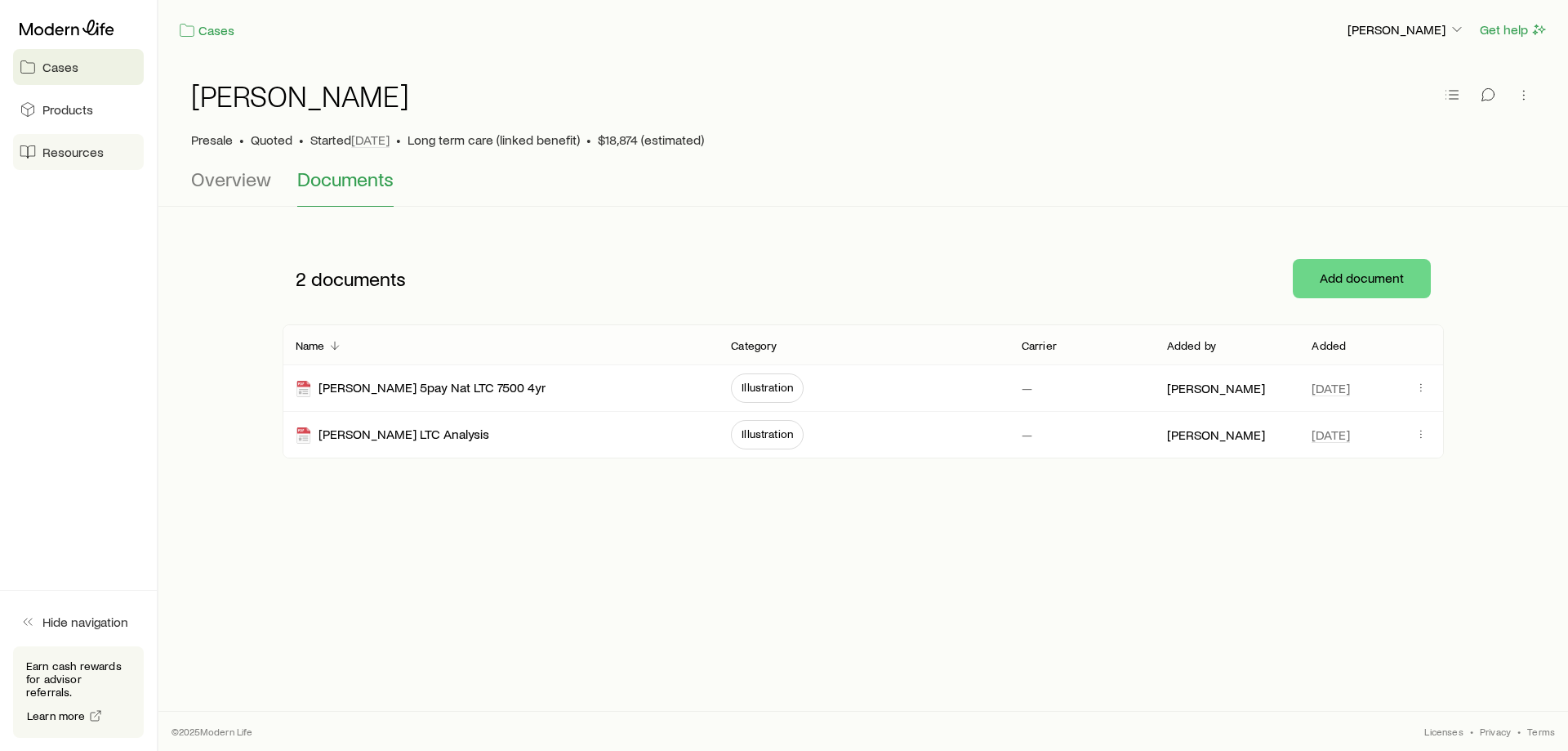
click at [74, 147] on span "Resources" at bounding box center [73, 152] width 62 height 17
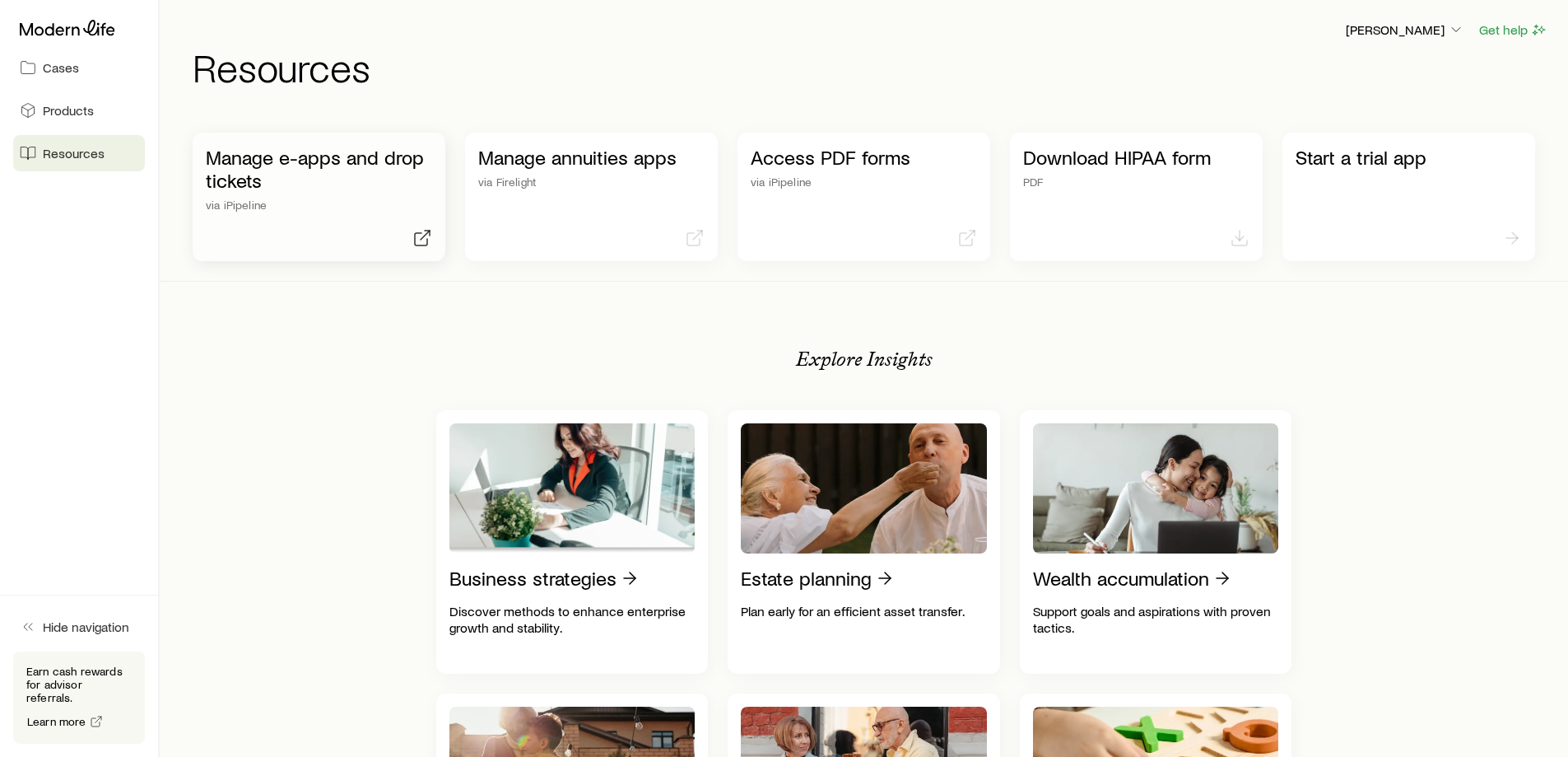
click at [334, 172] on p "Manage e-apps and drop tickets" at bounding box center [319, 169] width 226 height 46
click at [32, 71] on icon at bounding box center [28, 68] width 17 height 17
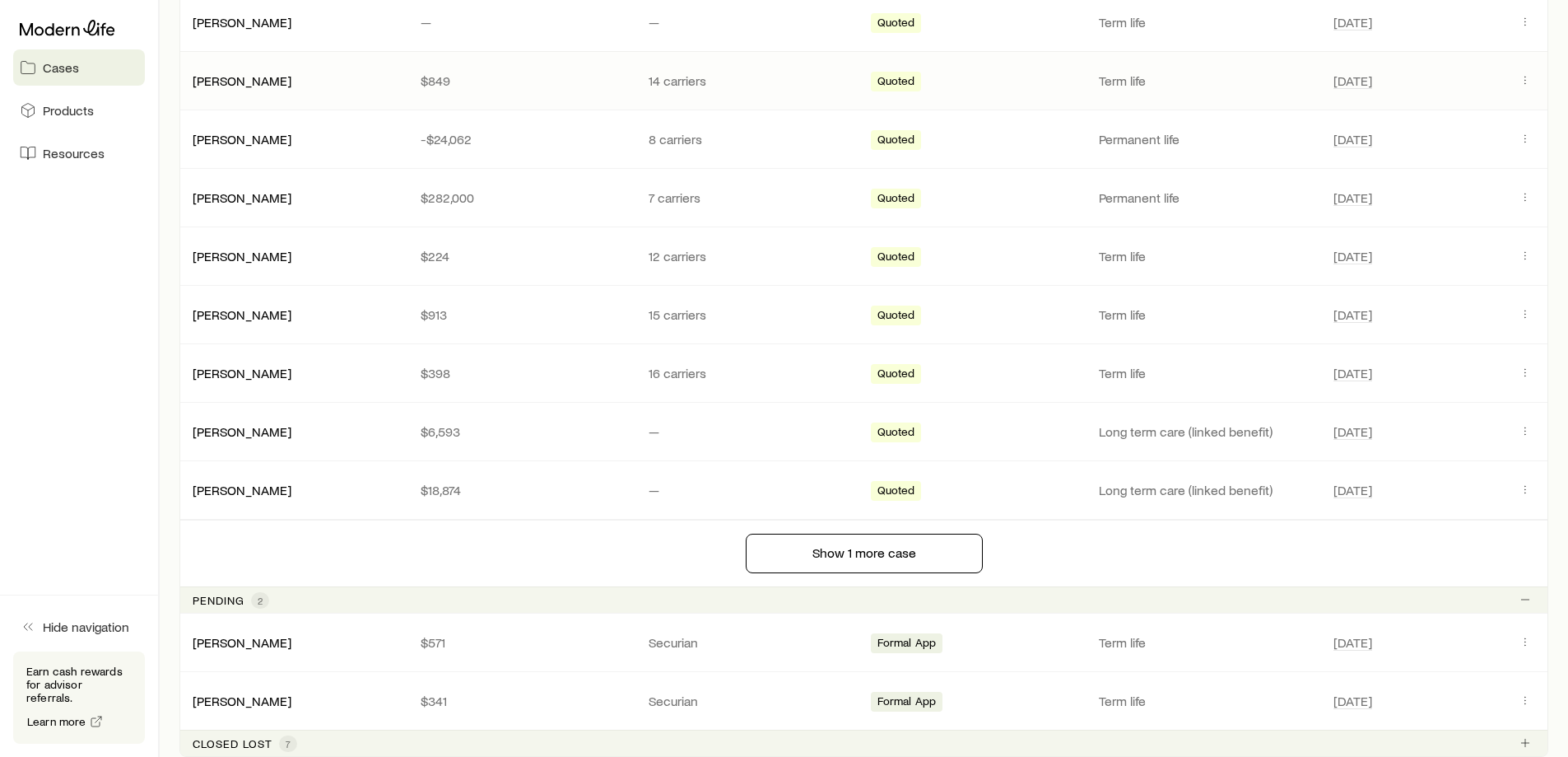
scroll to position [412, 0]
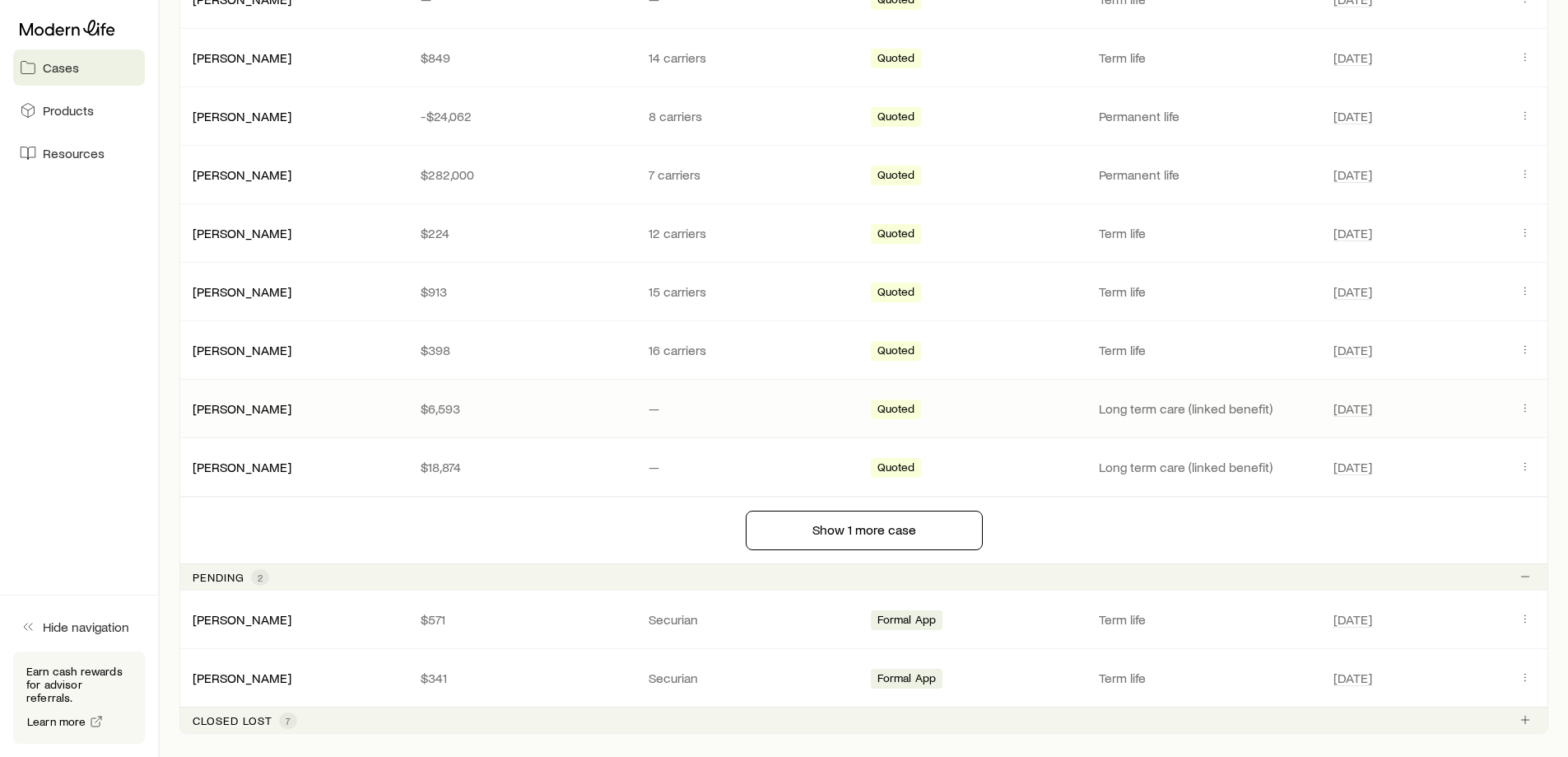
click at [1163, 413] on p "Long term care (linked benefit)" at bounding box center [1207, 408] width 215 height 17
click at [1522, 405] on icon "Client cases" at bounding box center [1525, 407] width 13 height 13
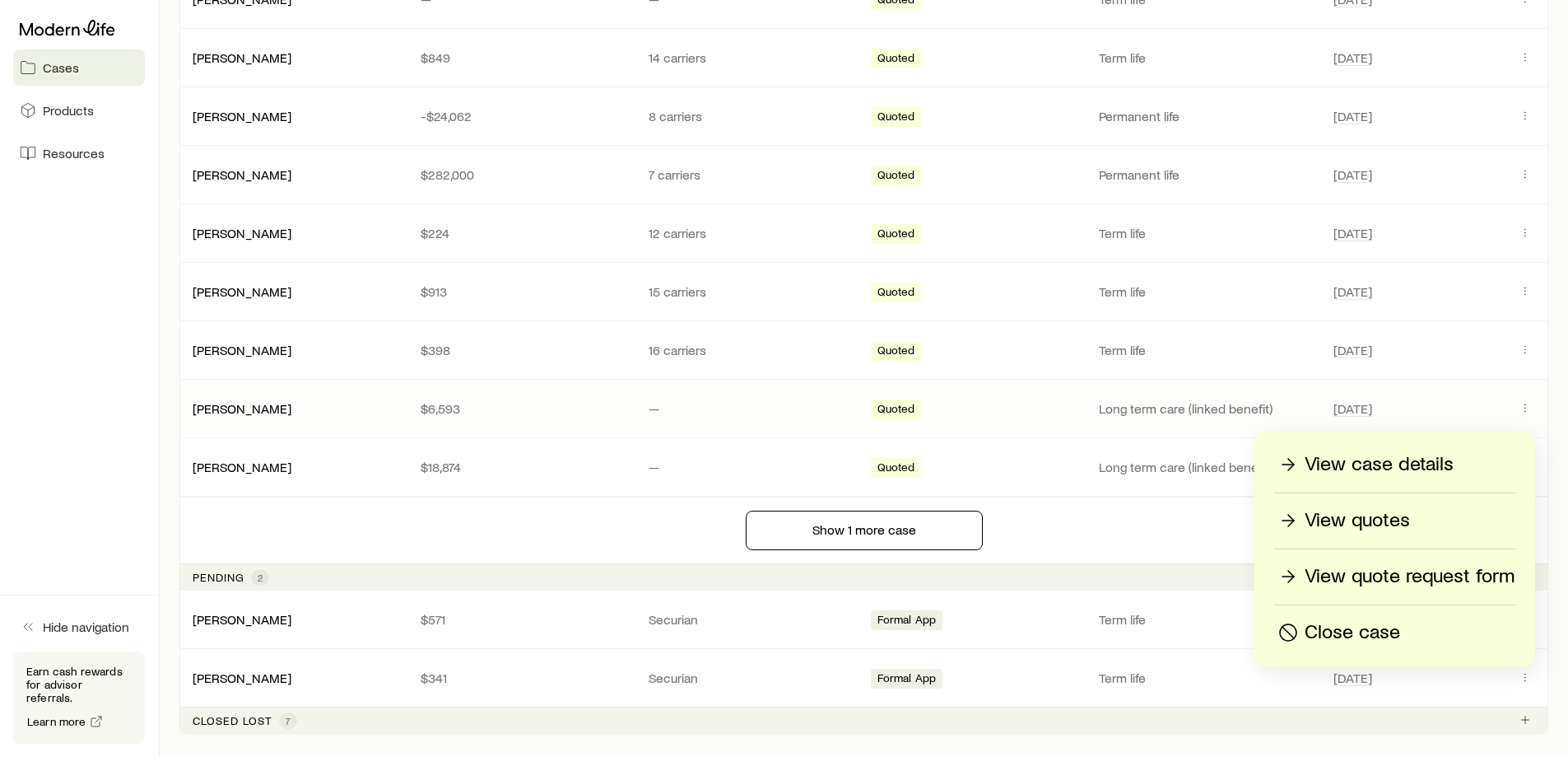
click at [1385, 518] on p "View quotes" at bounding box center [1357, 520] width 106 height 26
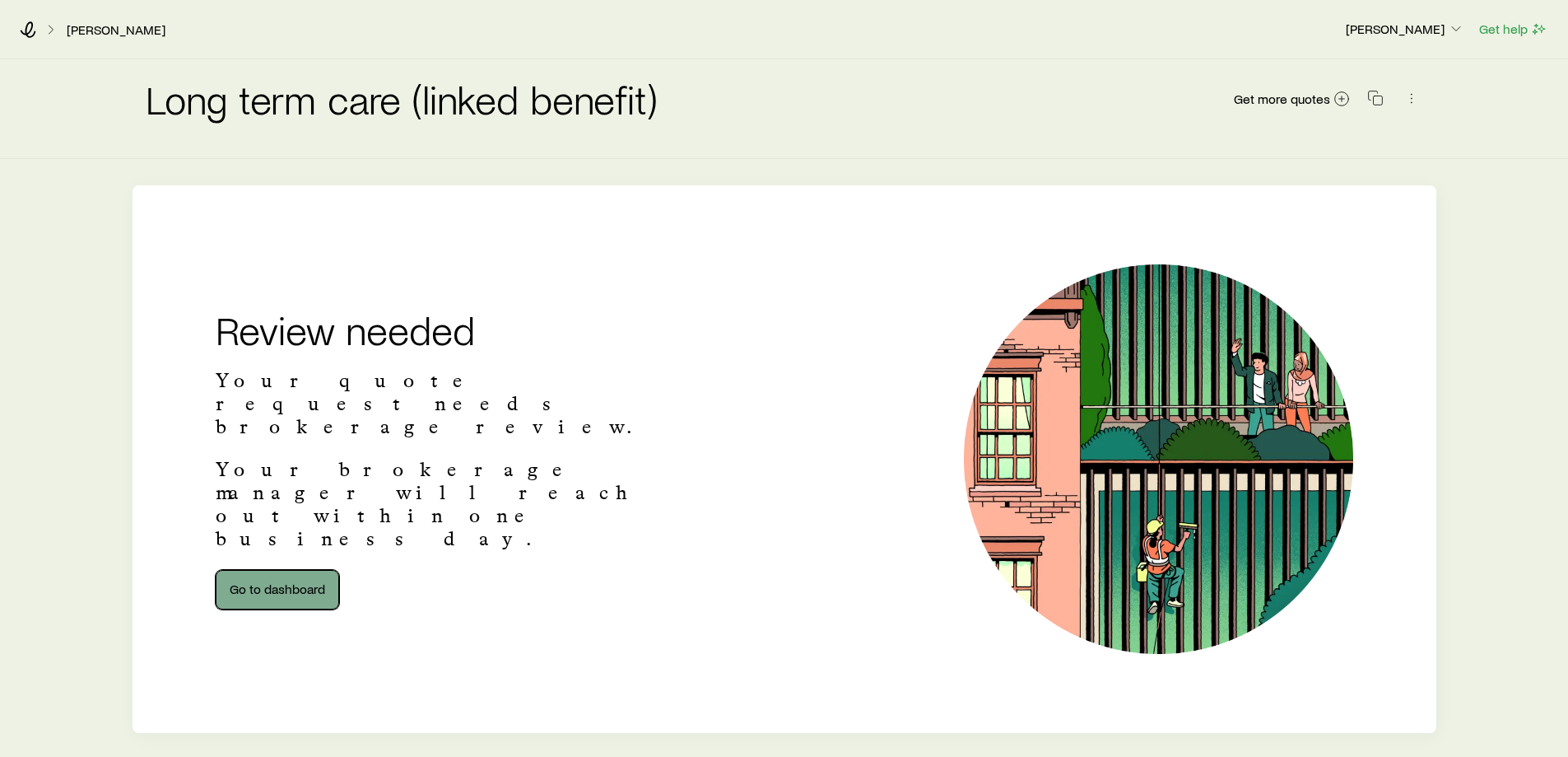
click at [302, 570] on link "Go to dashboard" at bounding box center [276, 589] width 123 height 40
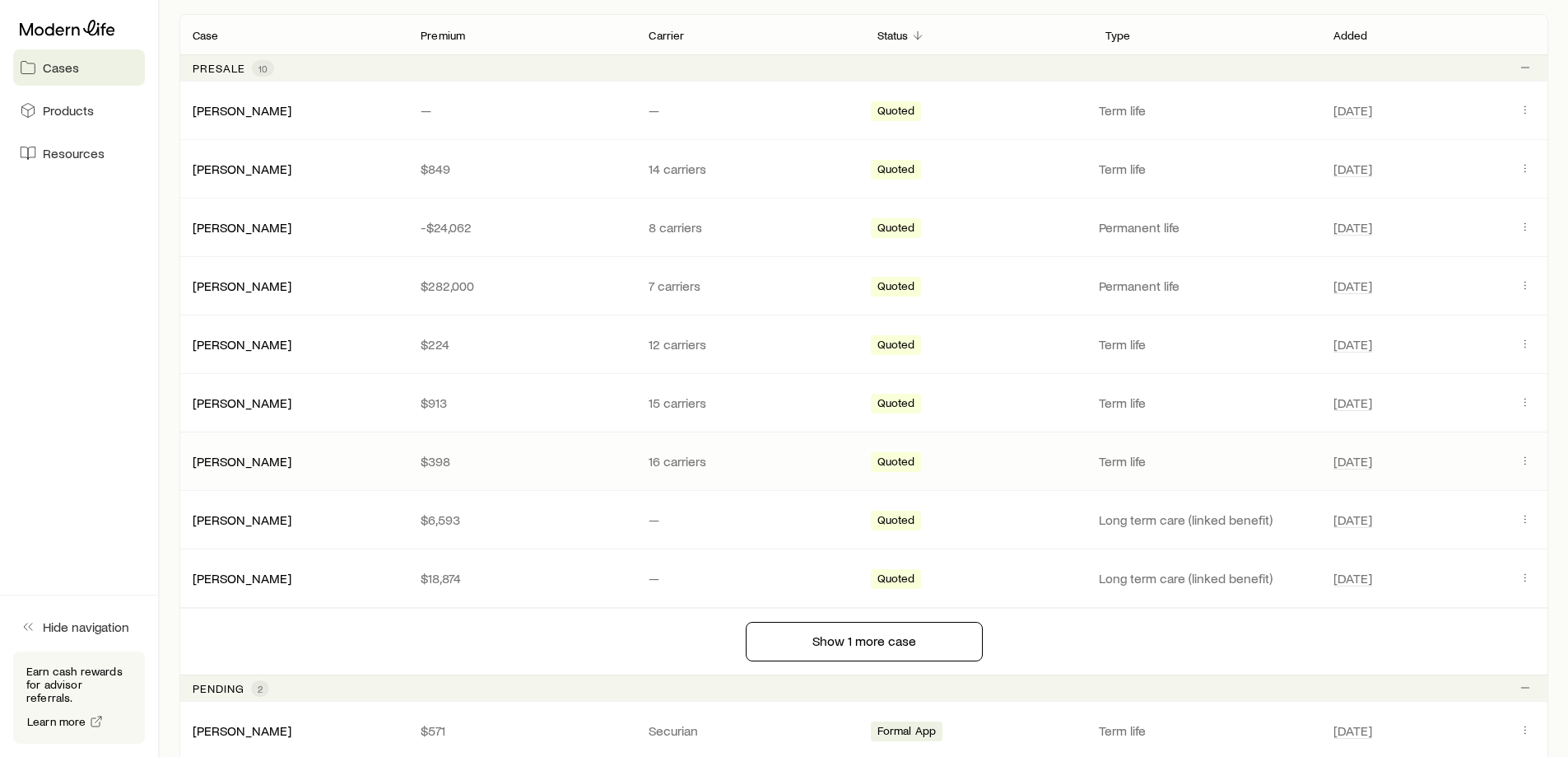
scroll to position [329, 0]
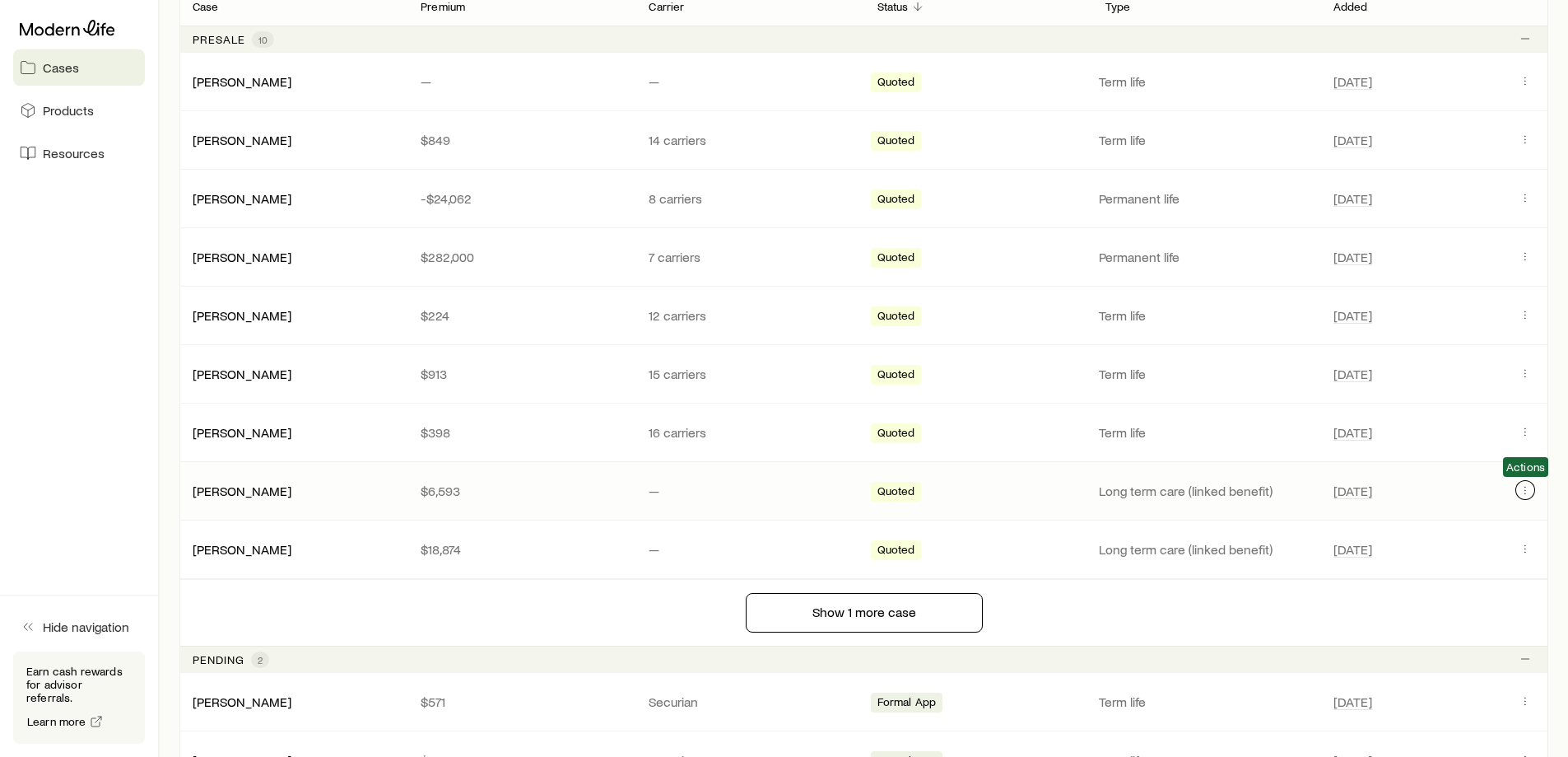
click at [1519, 489] on icon "Client cases" at bounding box center [1525, 490] width 13 height 13
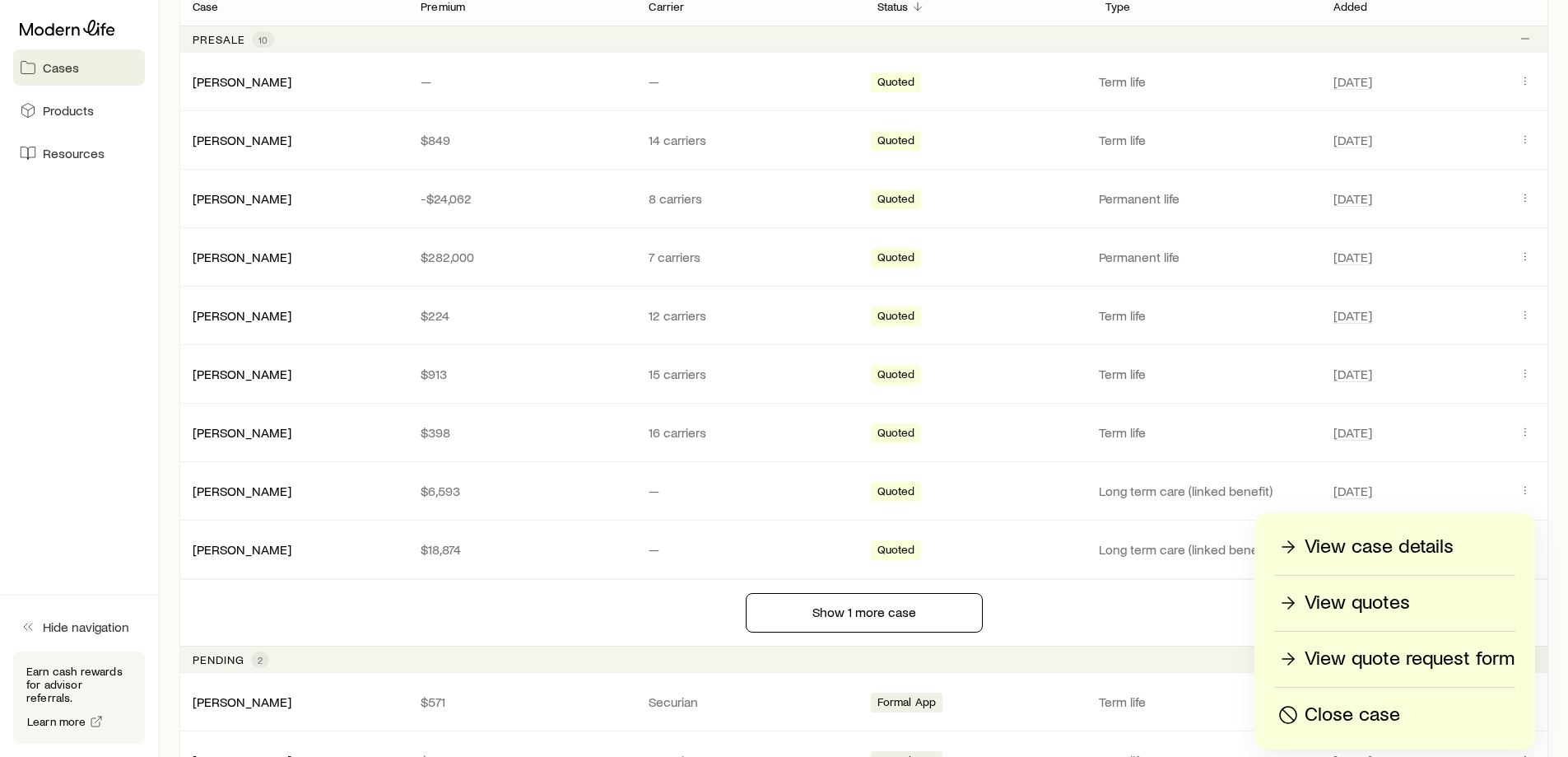
click at [1337, 602] on p "View quotes" at bounding box center [1357, 602] width 106 height 26
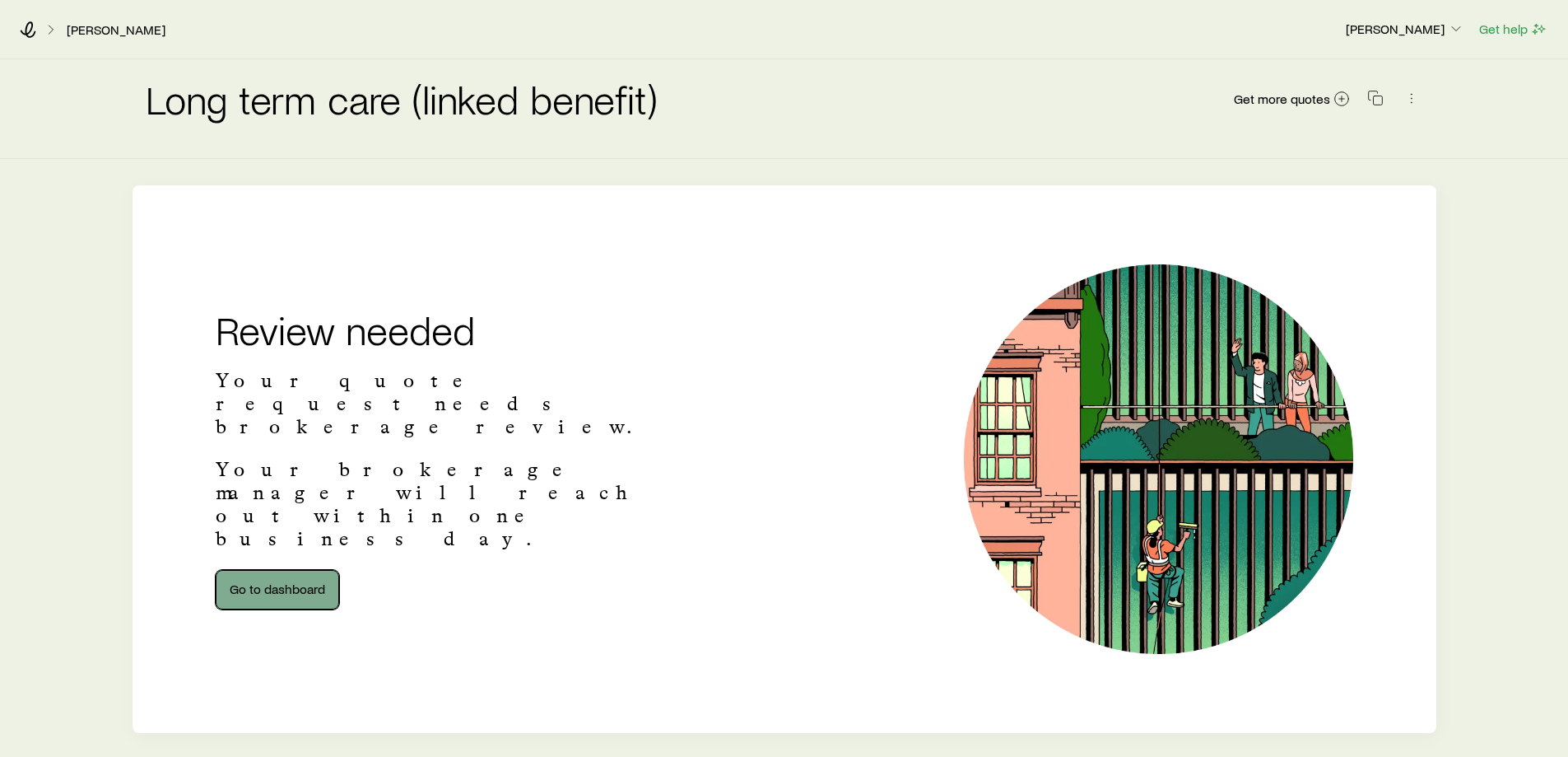
click at [278, 570] on link "Go to dashboard" at bounding box center [276, 589] width 123 height 40
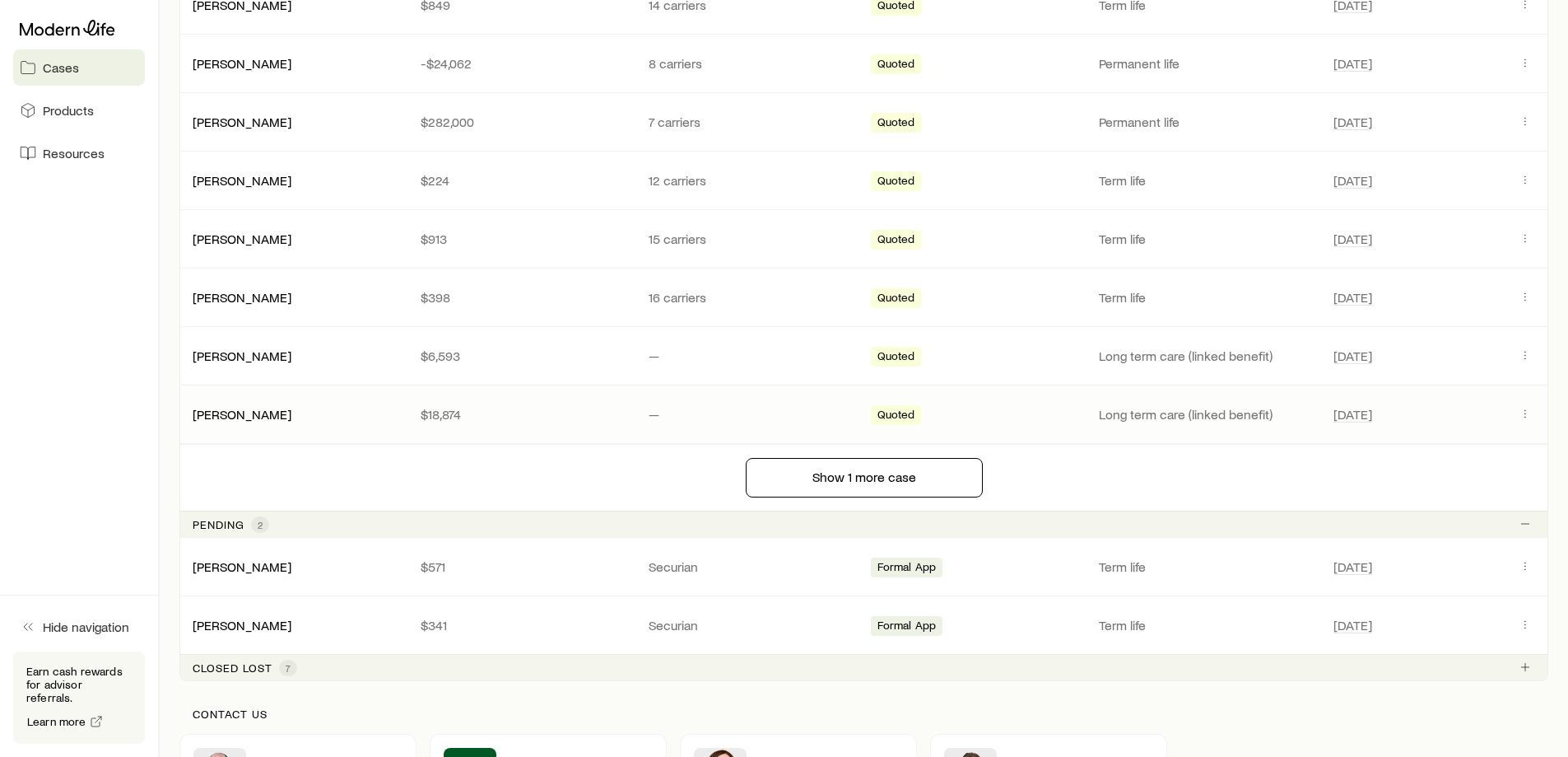
scroll to position [494, 0]
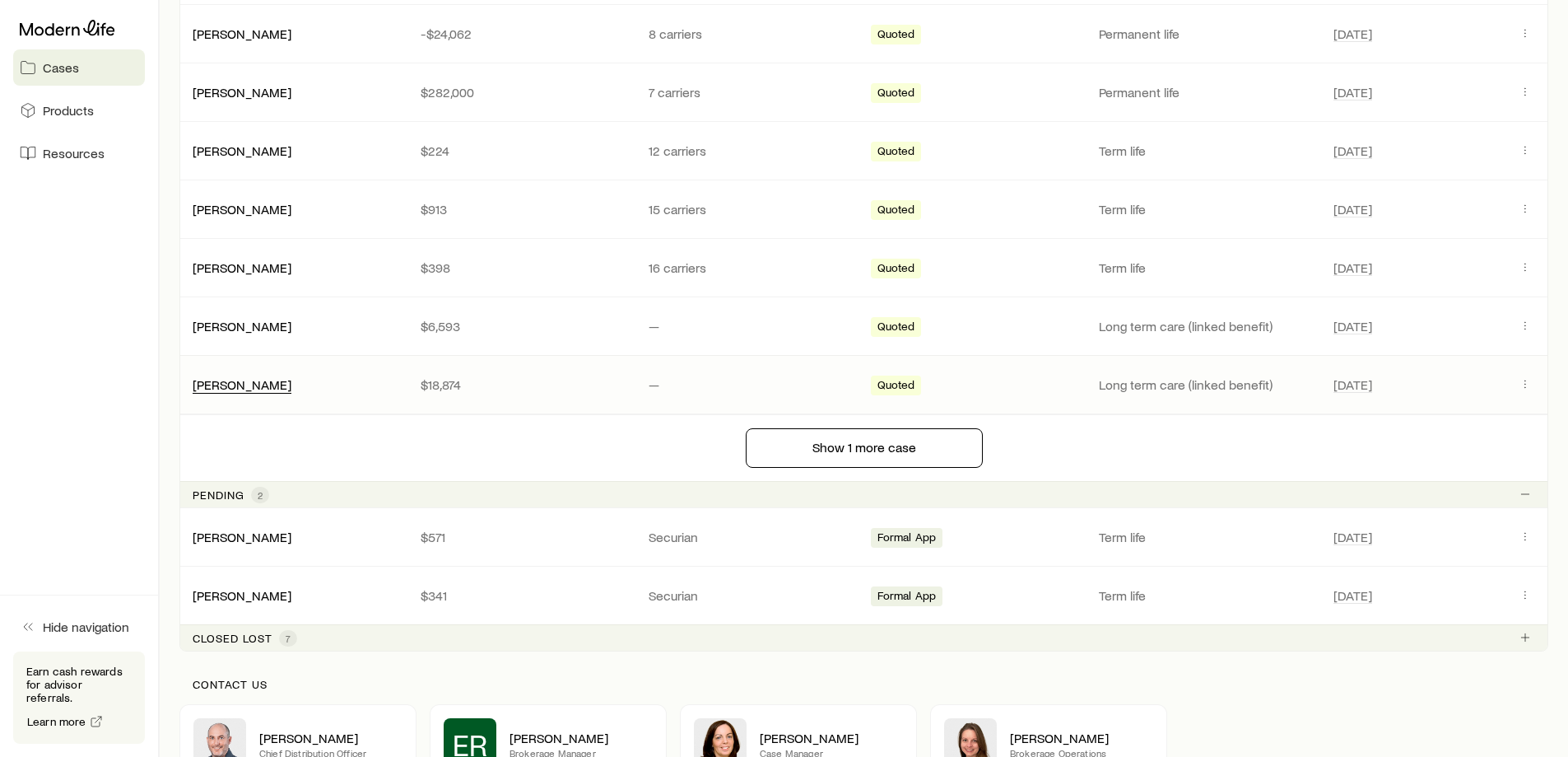
click at [229, 392] on div "[PERSON_NAME]" at bounding box center [242, 385] width 98 height 18
click at [225, 386] on link "[PERSON_NAME]" at bounding box center [243, 383] width 98 height 16
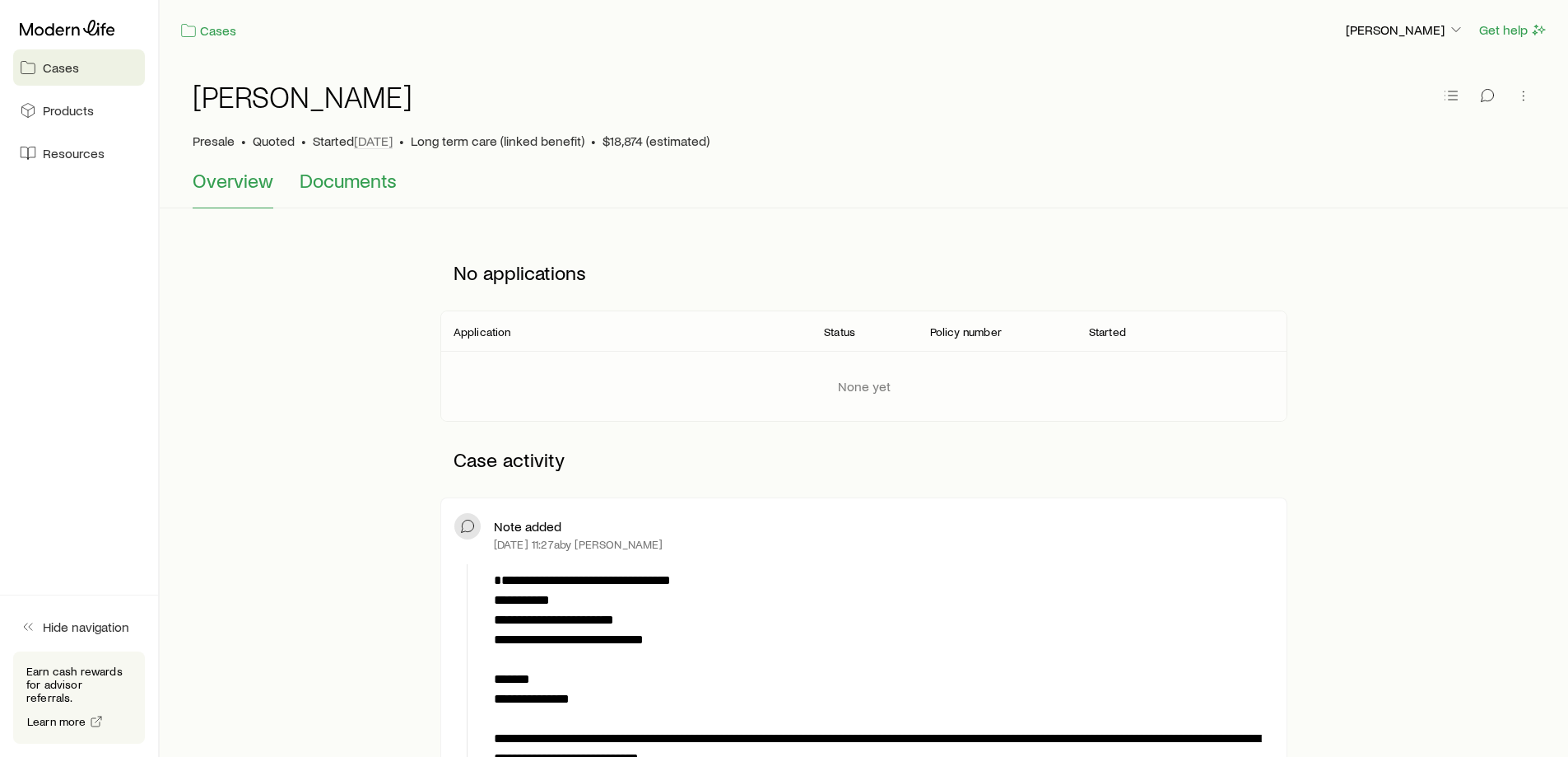
click at [376, 171] on span "Documents" at bounding box center [348, 180] width 97 height 23
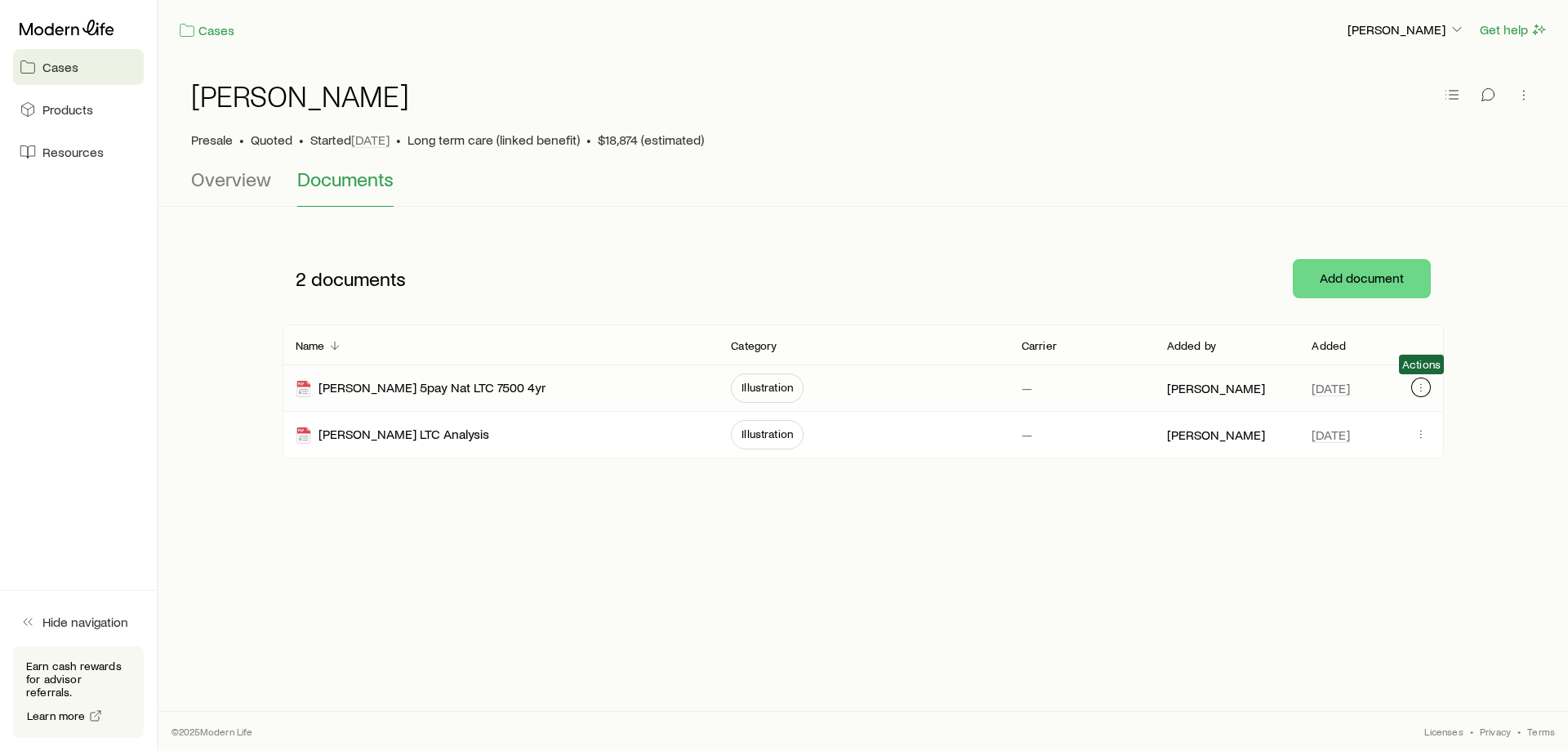
click at [1415, 388] on icon "button" at bounding box center [1421, 387] width 13 height 13
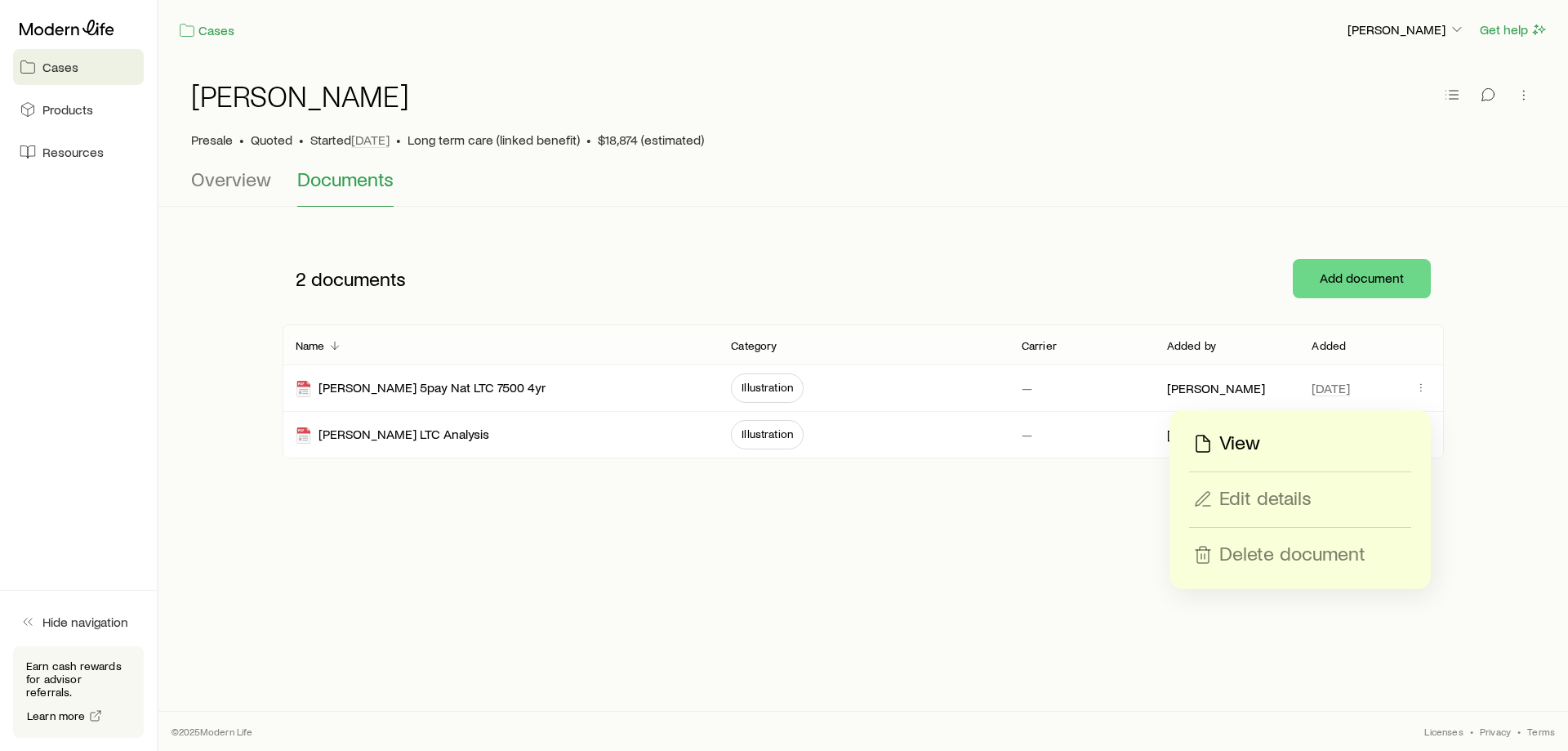
click at [1239, 443] on p "View" at bounding box center [1239, 444] width 40 height 26
